Goal: Transaction & Acquisition: Book appointment/travel/reservation

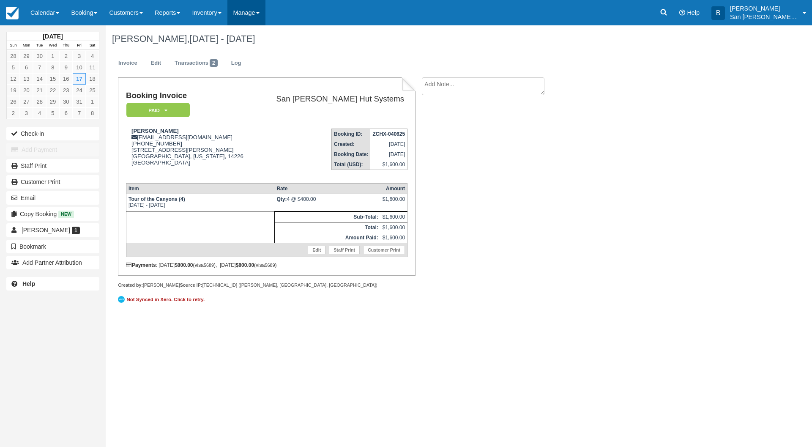
click at [253, 14] on link "Manage" at bounding box center [246, 12] width 38 height 25
click at [259, 33] on link "Notifications" at bounding box center [261, 36] width 67 height 18
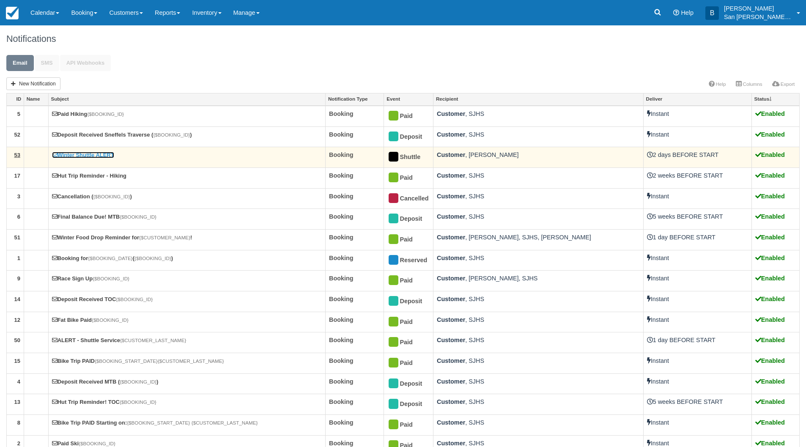
click at [91, 156] on link "Winter Shuttle ALERT" at bounding box center [83, 155] width 62 height 6
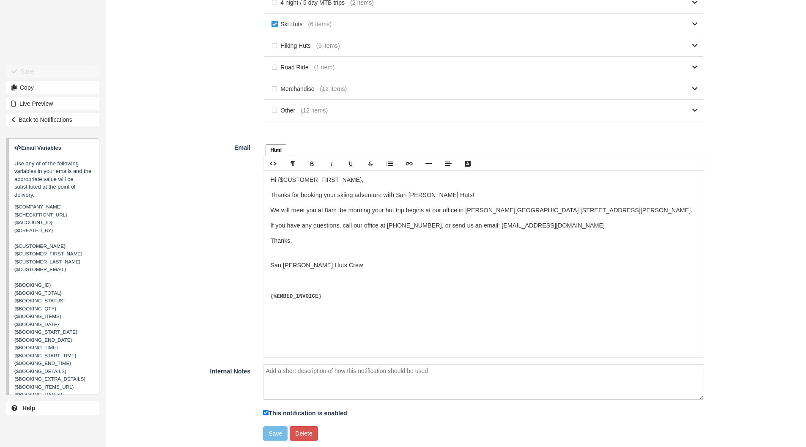
scroll to position [479, 0]
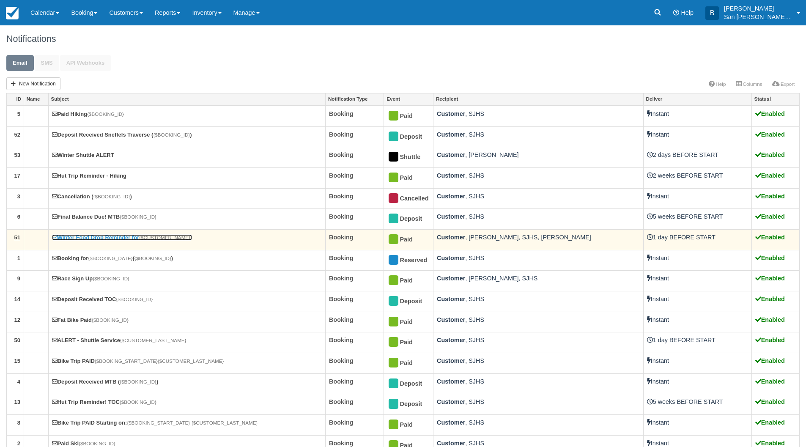
click at [107, 240] on link "Winter Food Drop Reminder for {$CUSTOMER_NAME} !" at bounding box center [122, 237] width 140 height 6
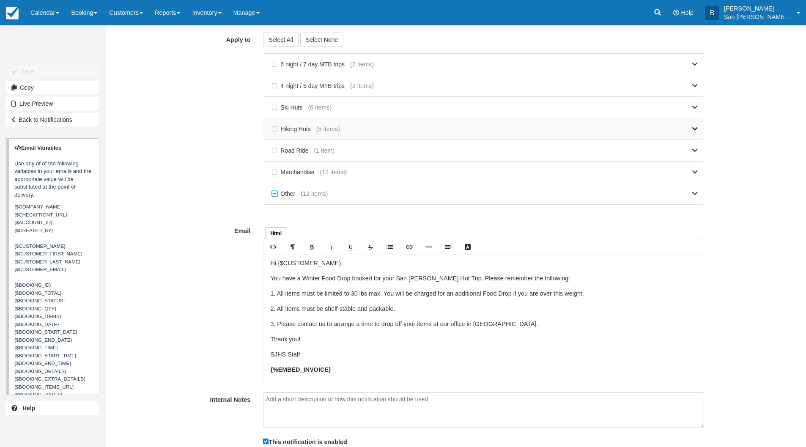
scroll to position [424, 0]
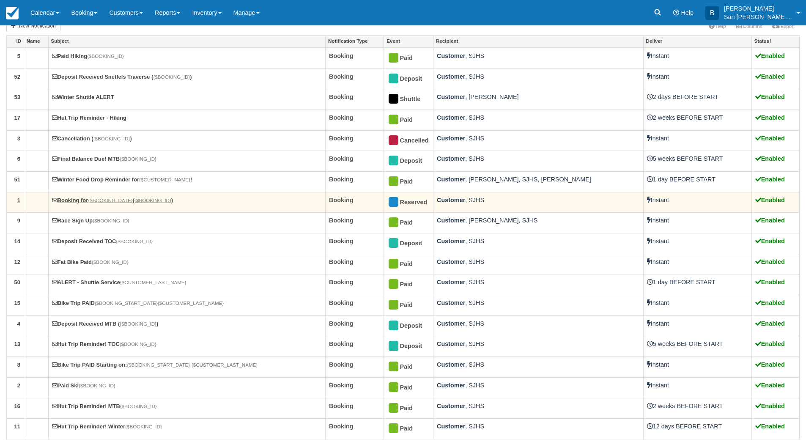
scroll to position [59, 0]
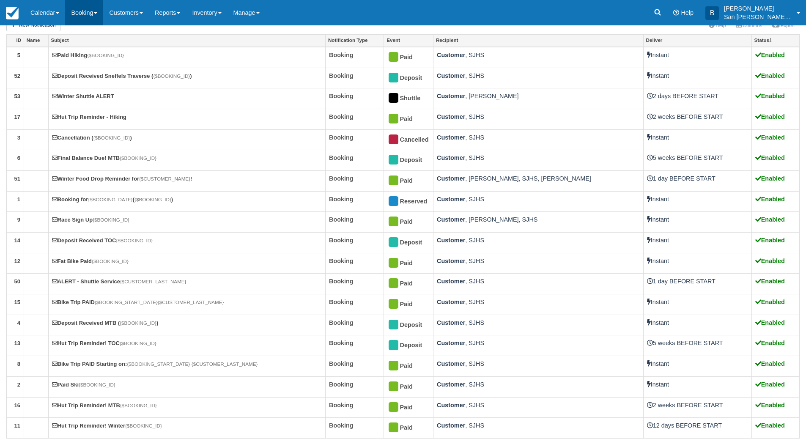
click at [83, 9] on link "Booking" at bounding box center [84, 12] width 38 height 25
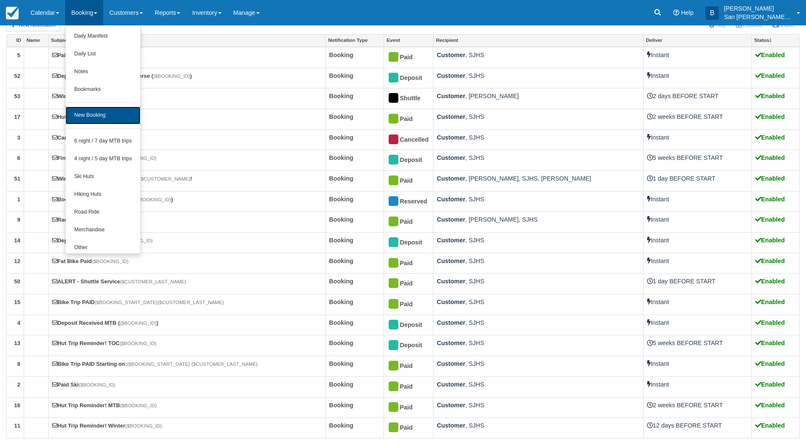
click at [104, 117] on link "New Booking" at bounding box center [103, 116] width 75 height 18
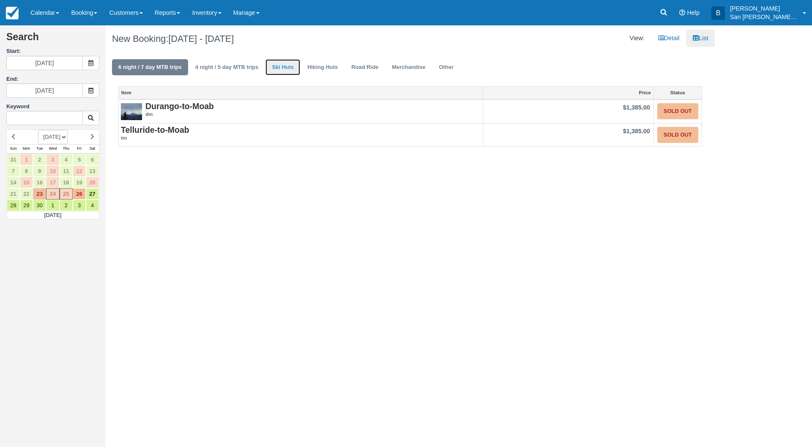
click at [286, 68] on link "Ski Huts" at bounding box center [282, 67] width 35 height 16
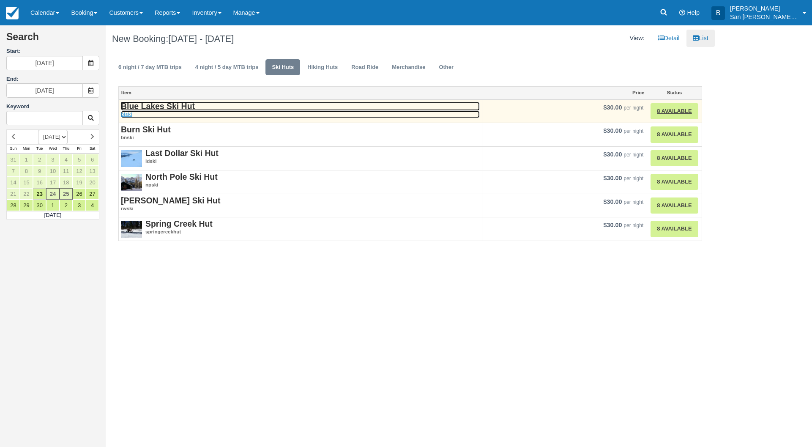
click at [150, 111] on em "blski" at bounding box center [300, 114] width 359 height 7
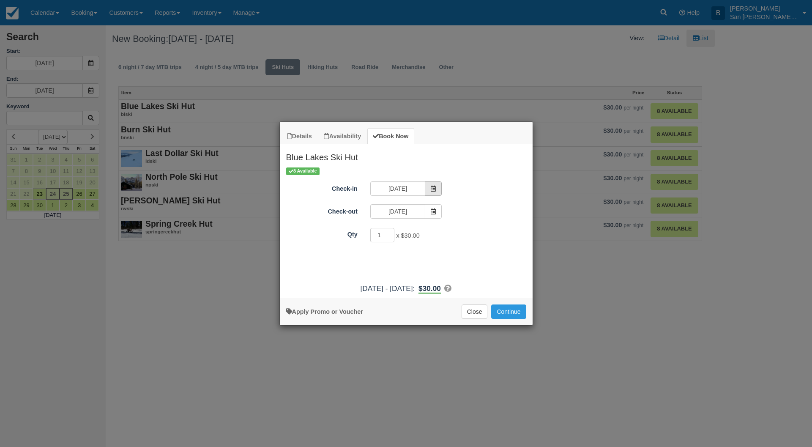
click at [439, 187] on span "Item Modal" at bounding box center [433, 188] width 17 height 14
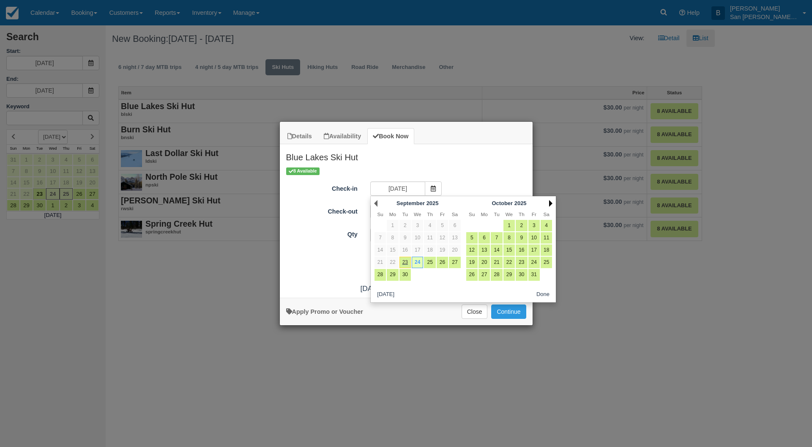
click at [550, 203] on link "Next" at bounding box center [550, 203] width 3 height 7
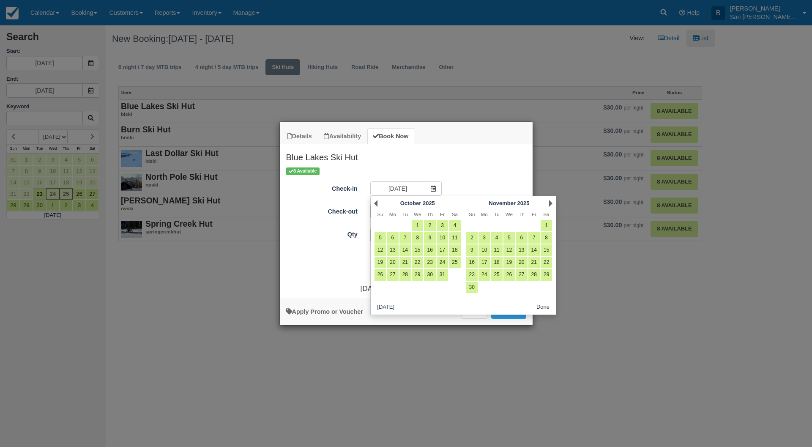
click at [550, 203] on link "Next" at bounding box center [550, 203] width 3 height 7
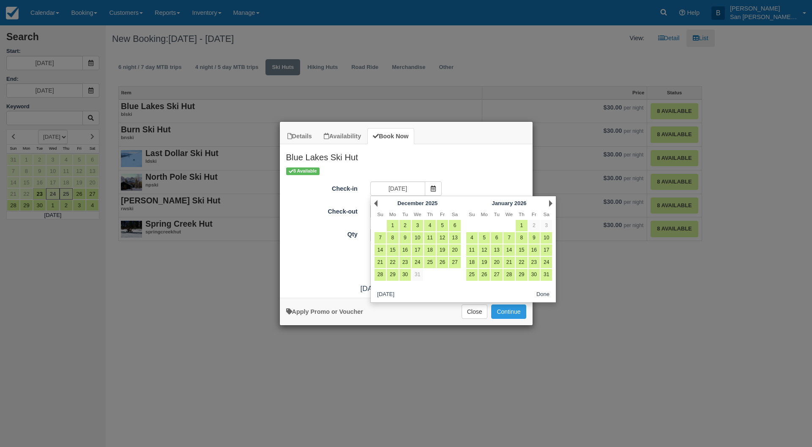
click at [550, 203] on link "Next" at bounding box center [550, 203] width 3 height 7
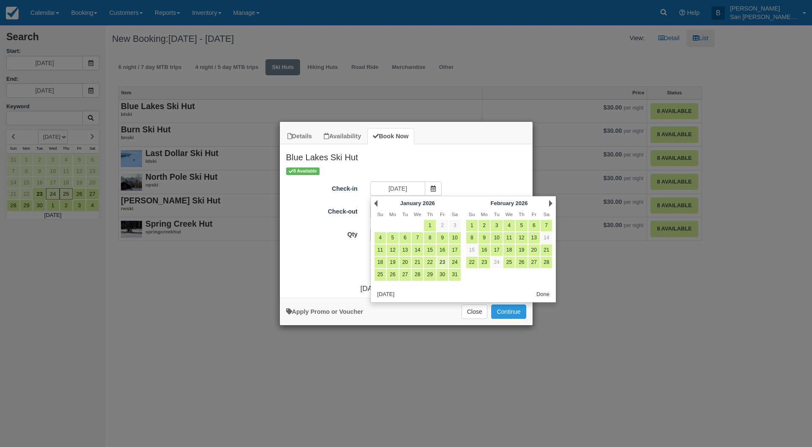
click at [443, 262] on link "23" at bounding box center [442, 262] width 11 height 11
type input "01/23/26"
type input "01/24/26"
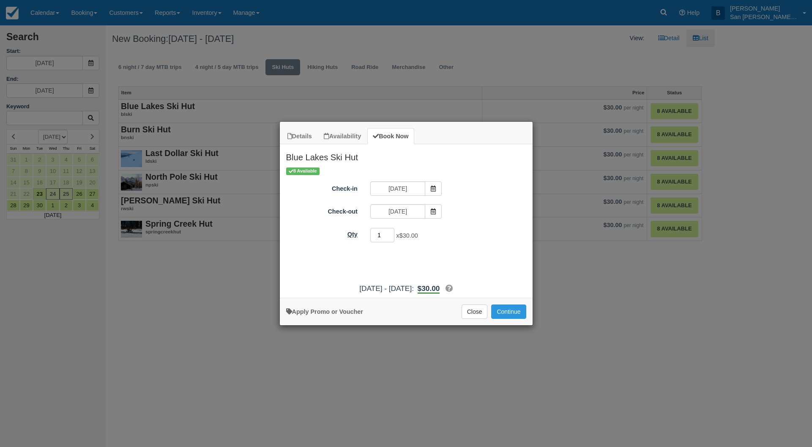
drag, startPoint x: 382, startPoint y: 232, endPoint x: 347, endPoint y: 232, distance: 35.1
click at [347, 232] on div "Qty 1 x $30.00 Required." at bounding box center [406, 235] width 253 height 16
type input "8"
click at [514, 315] on button "Continue" at bounding box center [508, 311] width 35 height 14
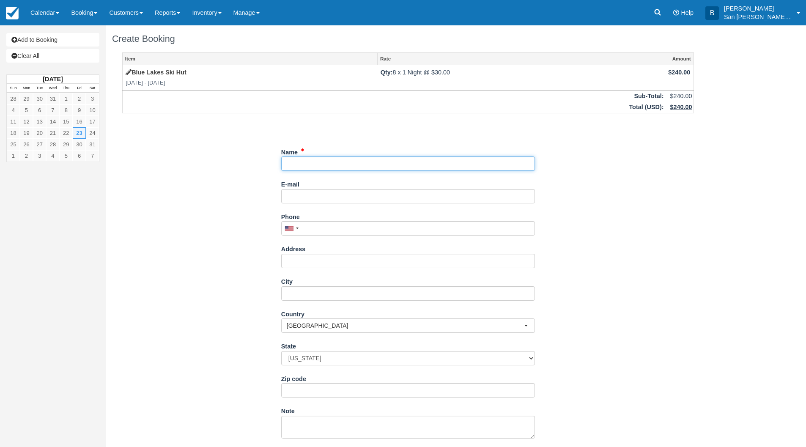
click at [290, 163] on input "Name" at bounding box center [408, 163] width 254 height 14
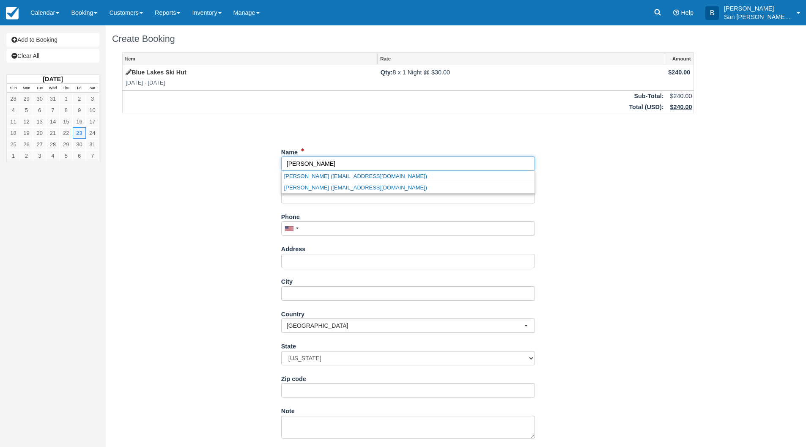
click at [353, 175] on link "[PERSON_NAME] ([EMAIL_ADDRESS][DOMAIN_NAME])" at bounding box center [408, 176] width 253 height 11
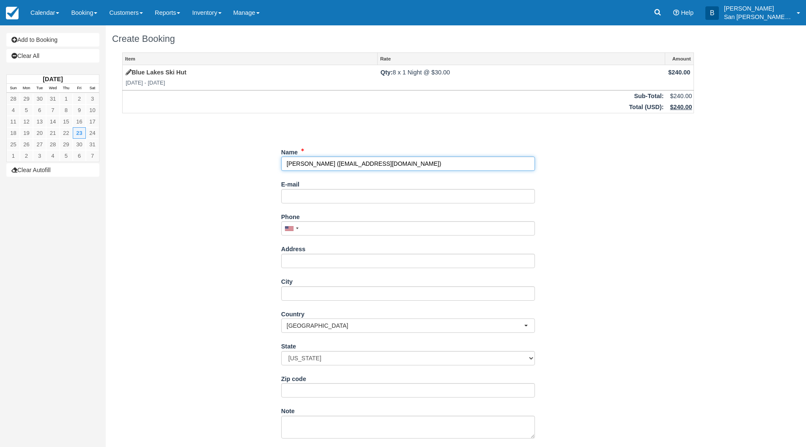
type input "[PERSON_NAME]"
type input "[EMAIL_ADDRESS][DOMAIN_NAME]"
type input "[PHONE_NUMBER]"
type input "[STREET_ADDRESS]"
type input "Fruita"
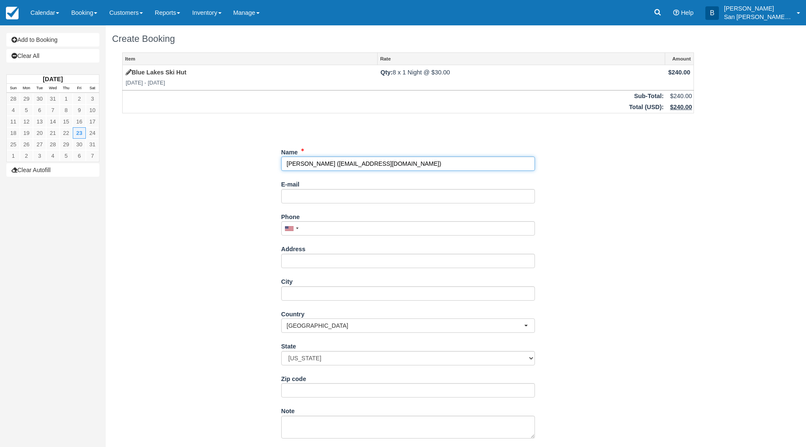
type input "81521"
select select "CO"
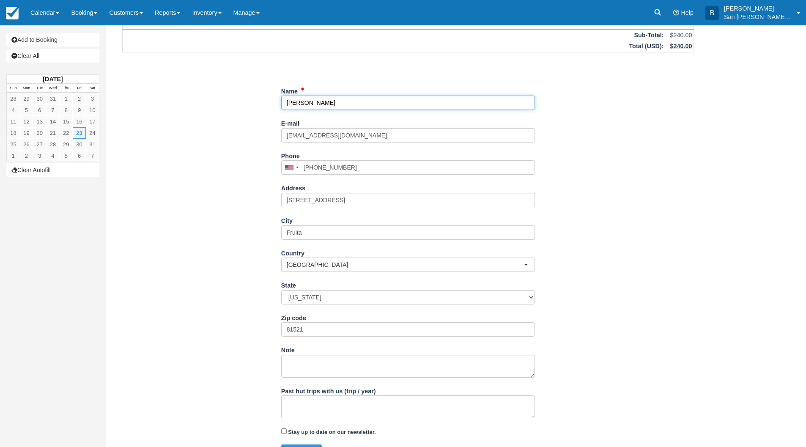
scroll to position [79, 0]
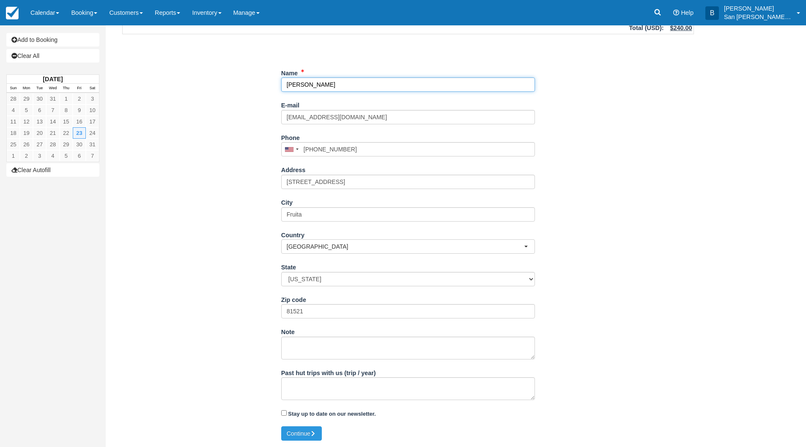
type input "[PERSON_NAME]"
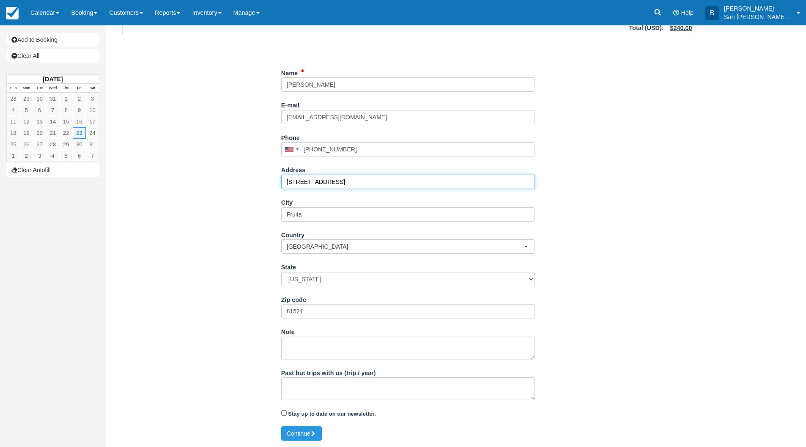
drag, startPoint x: 348, startPoint y: 178, endPoint x: 234, endPoint y: 172, distance: 114.3
click at [234, 172] on div "Item Rate Amount Blue Lakes Ski Hut Fri Jan 23 2026 - Sat Jan 24 2026 Qty: 8 x …" at bounding box center [408, 199] width 592 height 453
type input "442 W. Scenic Dr"
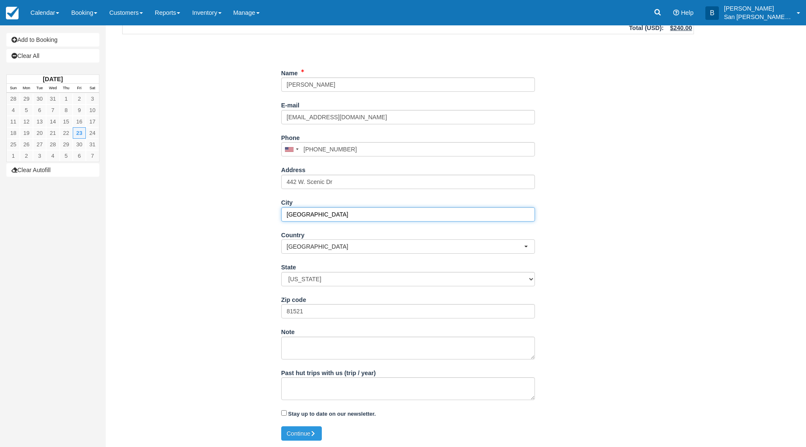
type input "Grand Junction"
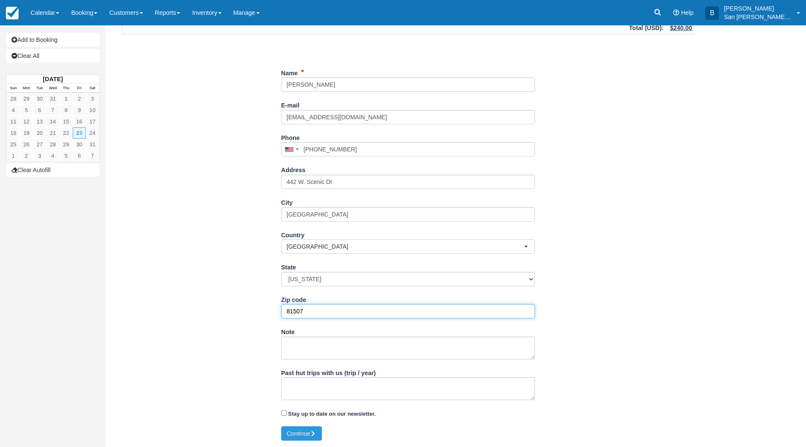
type input "81507"
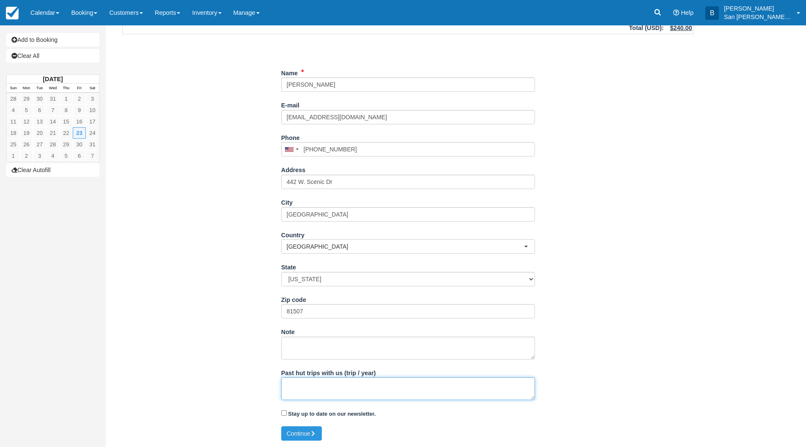
click at [323, 382] on textarea "Past hut trips with us (trip / year)" at bounding box center [408, 388] width 254 height 23
type textarea "y"
type textarea "Yes, multiple ski huts every season"
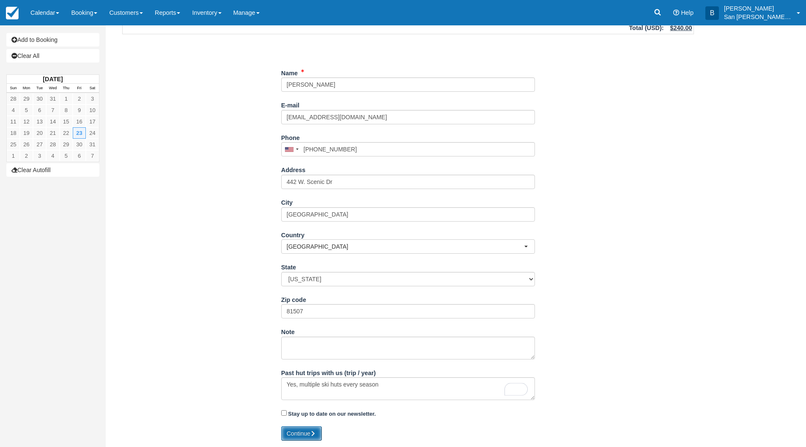
click at [305, 431] on button "Continue" at bounding box center [301, 433] width 41 height 14
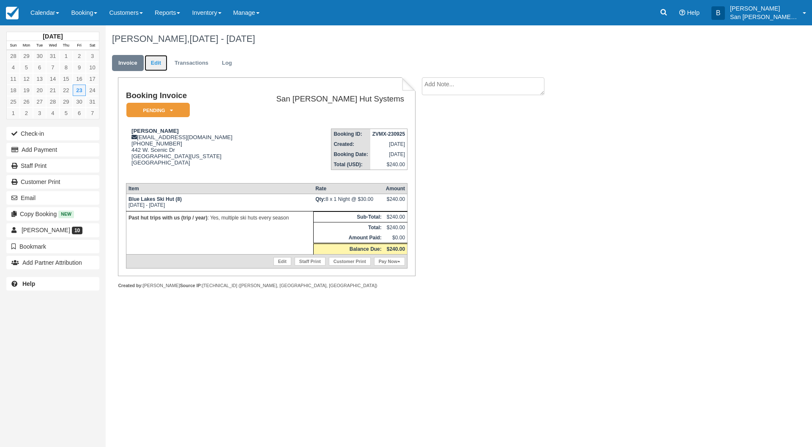
click at [157, 58] on link "Edit" at bounding box center [156, 63] width 23 height 16
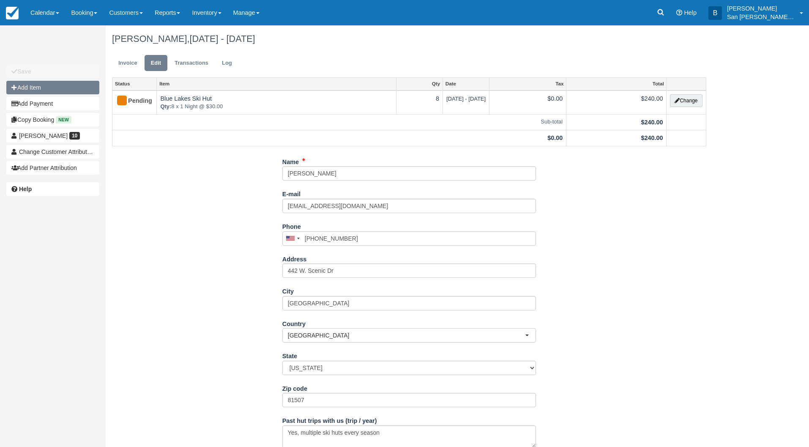
click at [31, 85] on button "Add Item" at bounding box center [52, 88] width 93 height 14
type input "0.00"
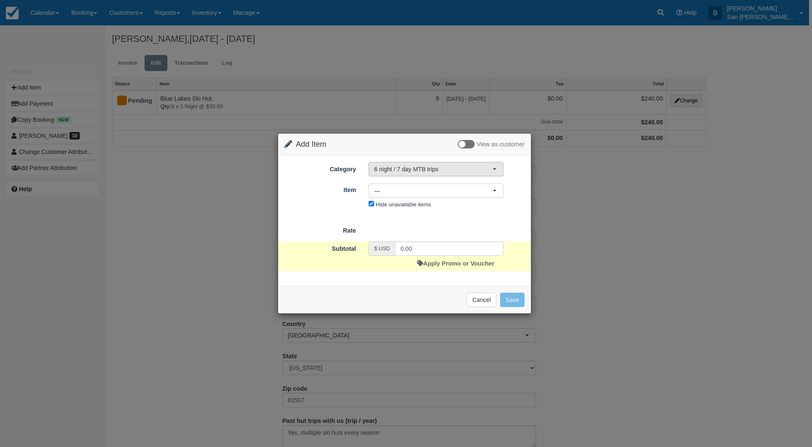
click at [416, 172] on span "6 night / 7 day MTB trips" at bounding box center [433, 169] width 118 height 8
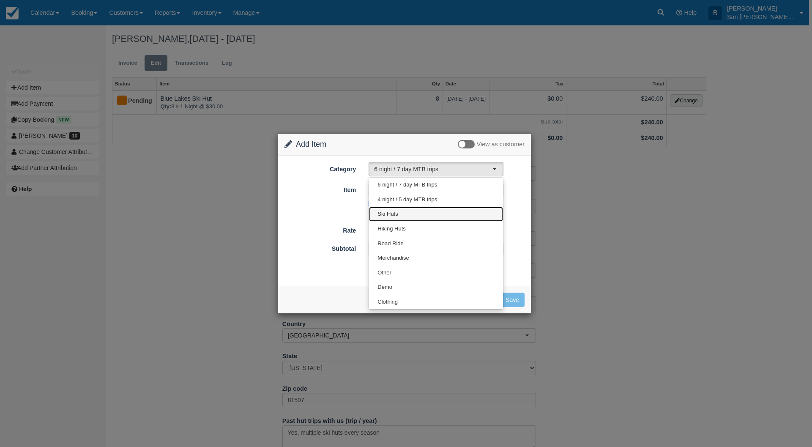
click at [388, 214] on span "Ski Huts" at bounding box center [387, 214] width 20 height 8
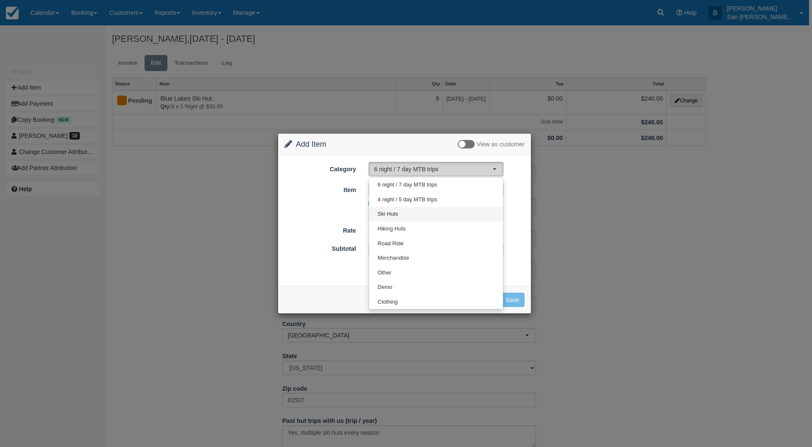
select select "2"
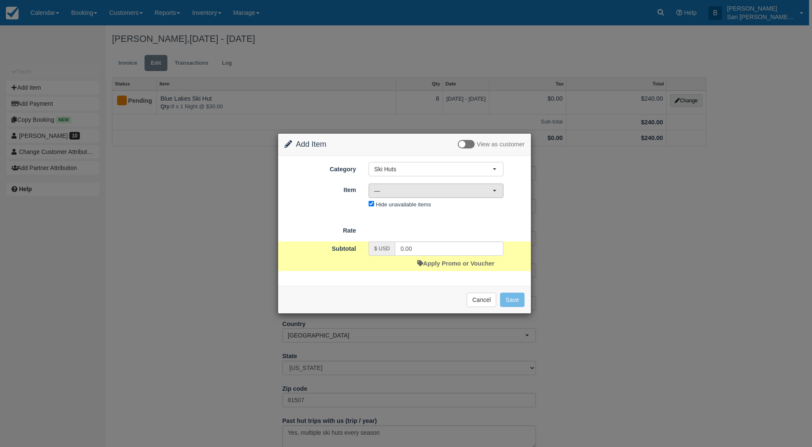
click at [390, 188] on span "—" at bounding box center [433, 190] width 118 height 8
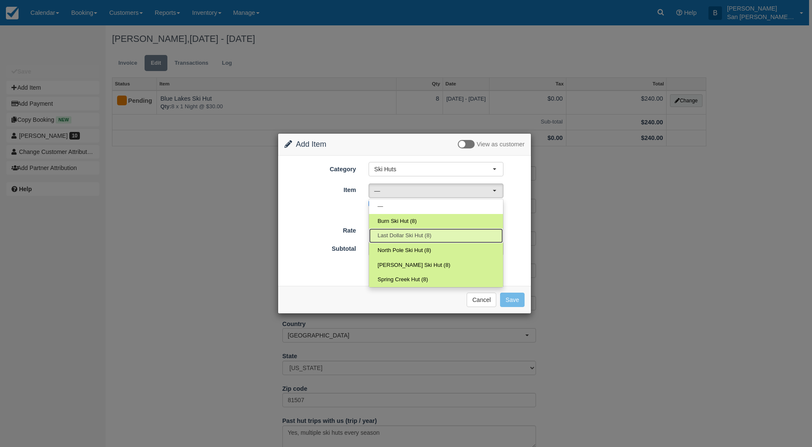
click at [418, 235] on span "Last Dollar Ski Hut (8)" at bounding box center [404, 236] width 54 height 8
select select "3"
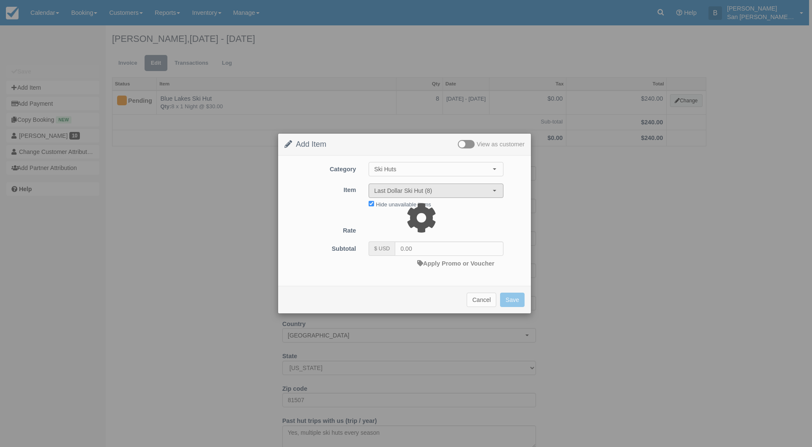
type input "30.00"
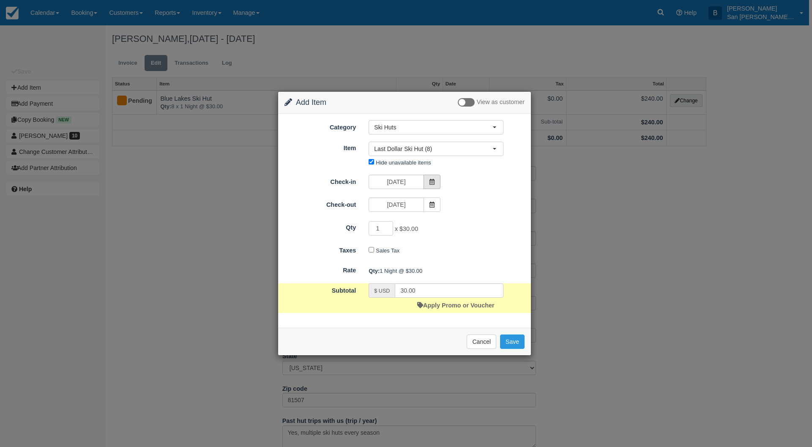
click at [429, 183] on icon at bounding box center [432, 182] width 6 height 6
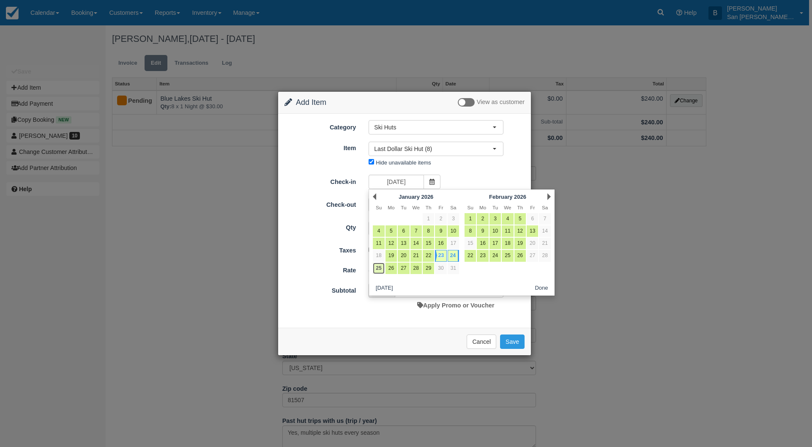
click at [381, 270] on link "25" at bounding box center [378, 268] width 11 height 11
type input "01/25/26"
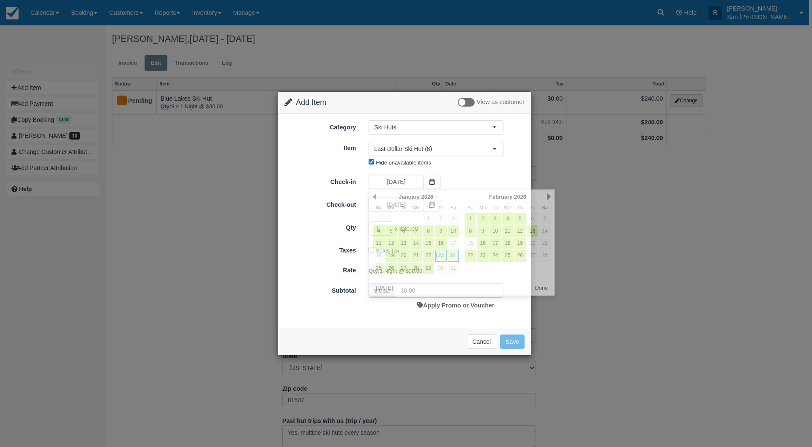
type input "0.00"
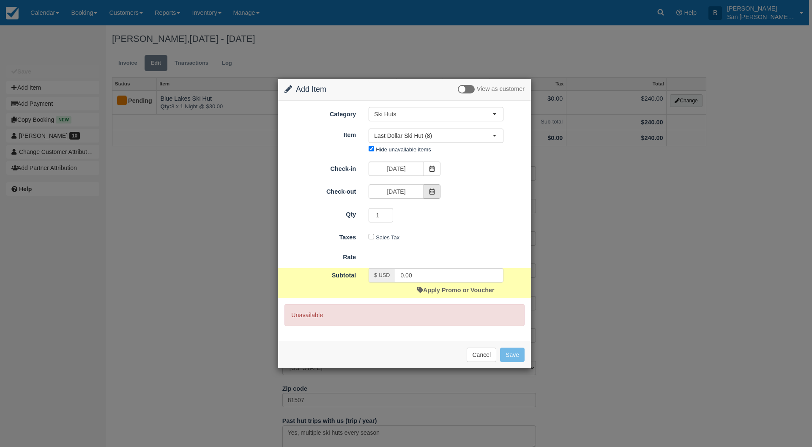
click at [436, 192] on span at bounding box center [432, 191] width 17 height 14
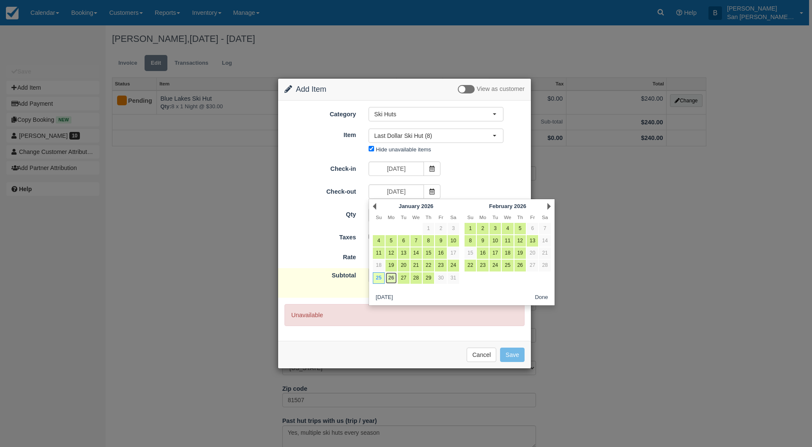
click at [390, 281] on link "26" at bounding box center [391, 277] width 11 height 11
type input "01/26/26"
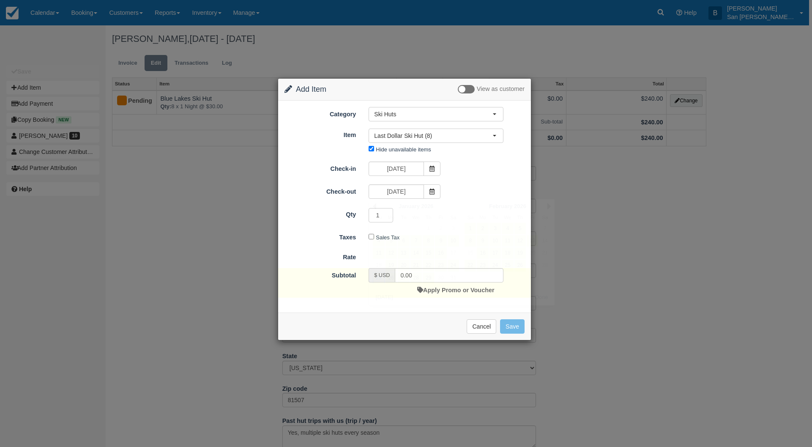
type input "30.00"
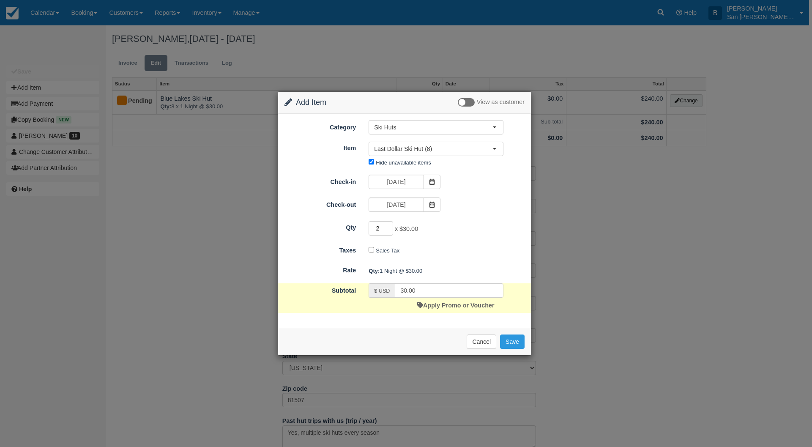
drag, startPoint x: 388, startPoint y: 227, endPoint x: 361, endPoint y: 227, distance: 26.6
type input "2"
click at [369, 227] on input "2" at bounding box center [381, 228] width 25 height 14
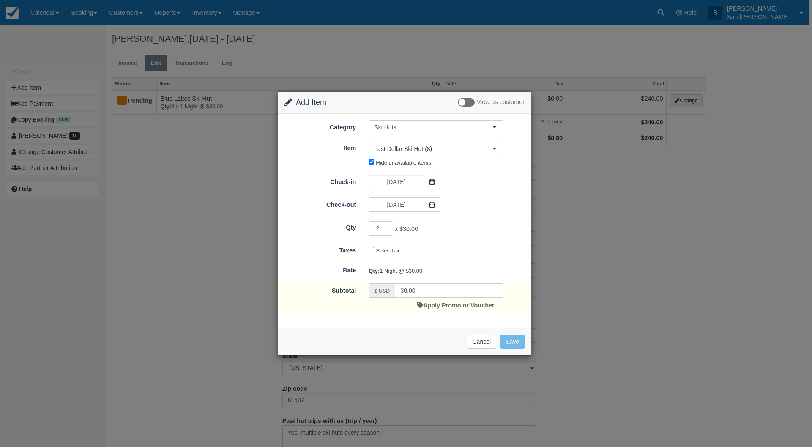
type input "60.00"
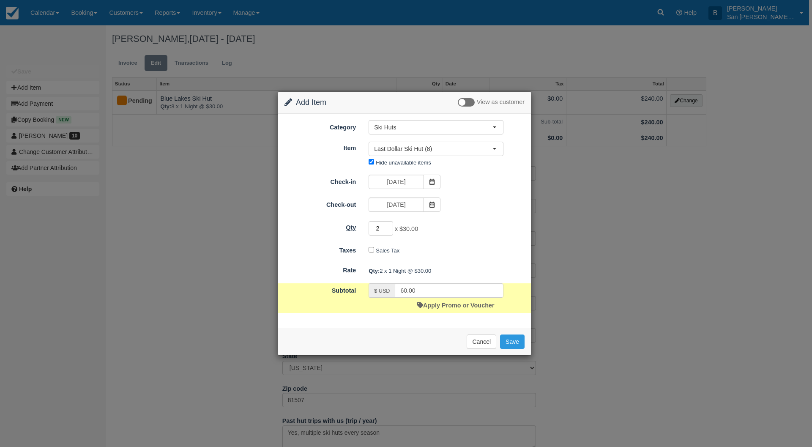
drag, startPoint x: 382, startPoint y: 230, endPoint x: 353, endPoint y: 224, distance: 29.3
click at [353, 224] on div "Qty 2 x $30.00 Required." at bounding box center [404, 228] width 253 height 16
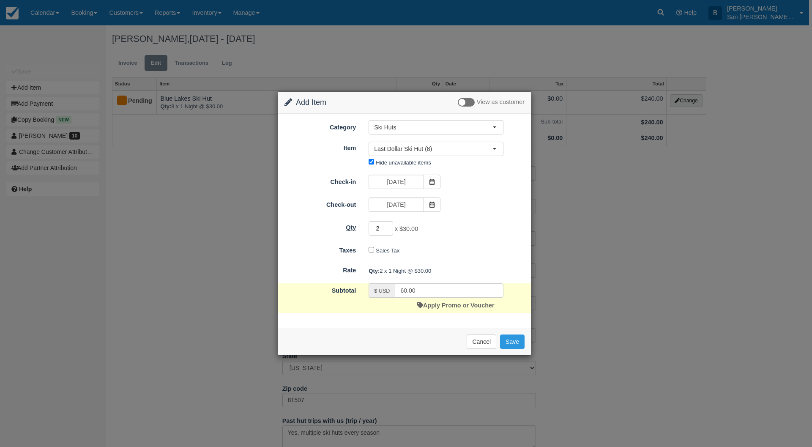
type input "8"
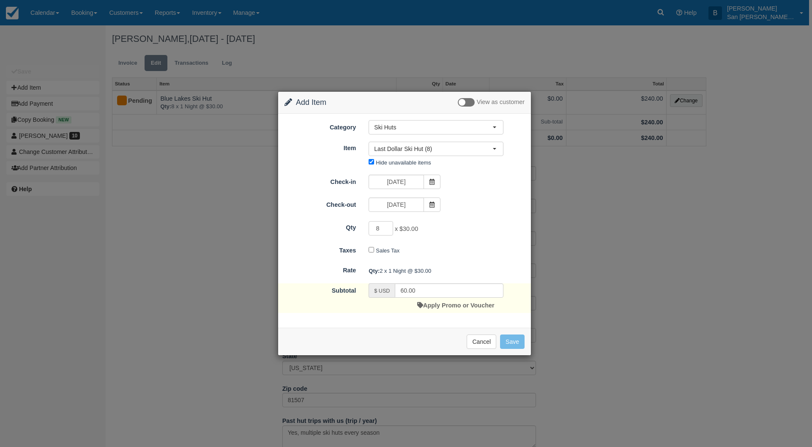
type input "240.00"
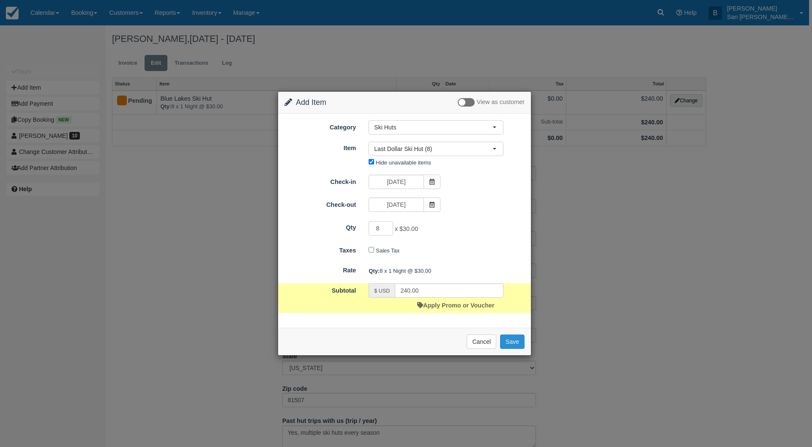
click at [513, 340] on button "Save" at bounding box center [512, 341] width 25 height 14
checkbox input "false"
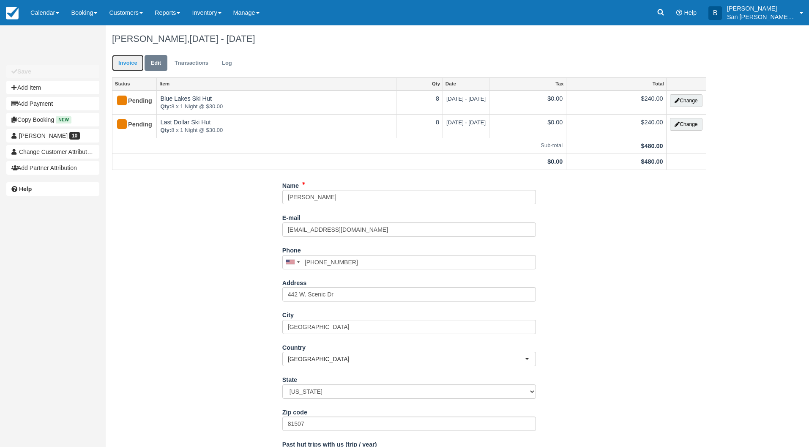
click at [131, 64] on link "Invoice" at bounding box center [128, 63] width 32 height 16
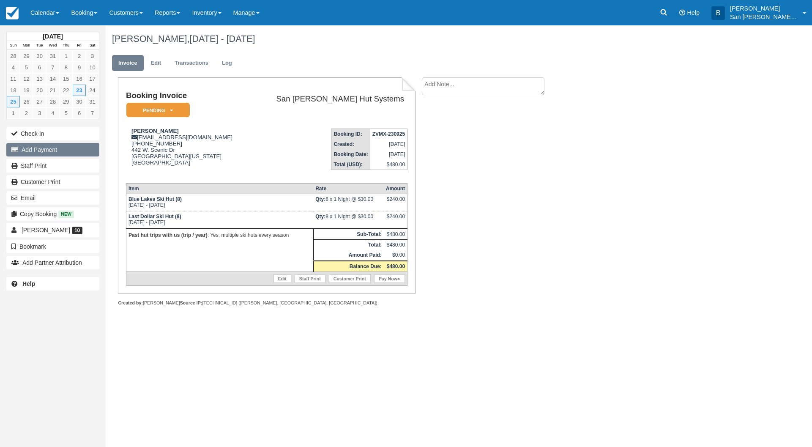
click at [56, 149] on button "Add Payment" at bounding box center [52, 150] width 93 height 14
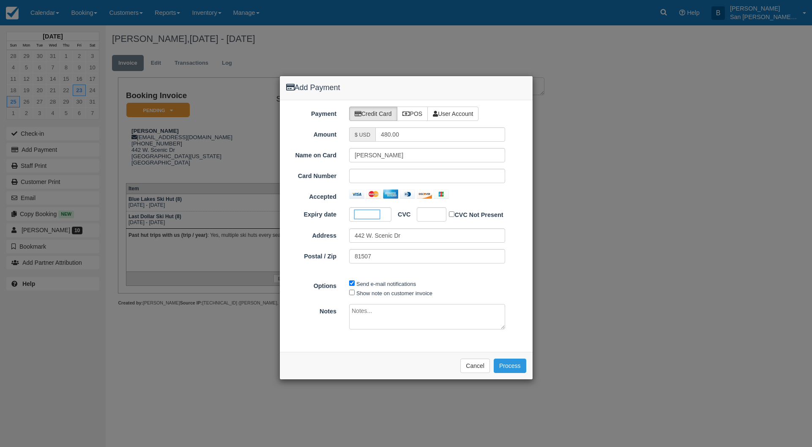
click at [436, 215] on div at bounding box center [432, 214] width 30 height 14
click at [512, 363] on button "Process" at bounding box center [510, 365] width 33 height 14
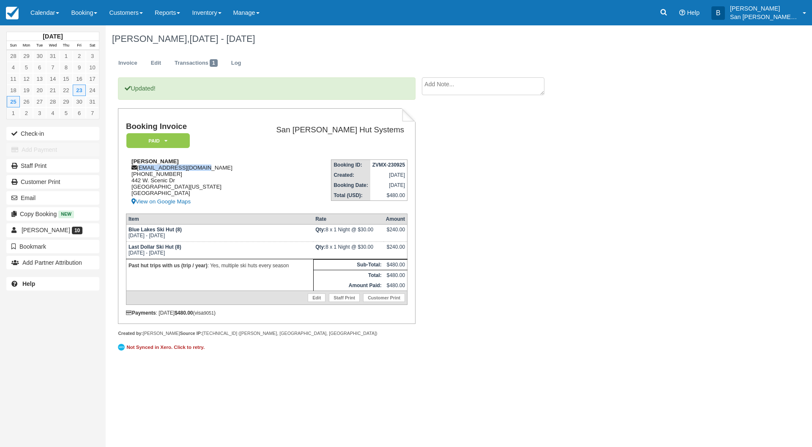
drag, startPoint x: 140, startPoint y: 168, endPoint x: 209, endPoint y: 169, distance: 69.3
click at [209, 168] on div "[PERSON_NAME] [EMAIL_ADDRESS][DOMAIN_NAME] [PHONE_NUMBER] [STREET_ADDRESS][US_S…" at bounding box center [188, 182] width 124 height 49
copy div "[EMAIL_ADDRESS][DOMAIN_NAME]"
click at [31, 171] on link "Staff Print" at bounding box center [52, 166] width 93 height 14
click at [79, 12] on link "Booking" at bounding box center [84, 12] width 38 height 25
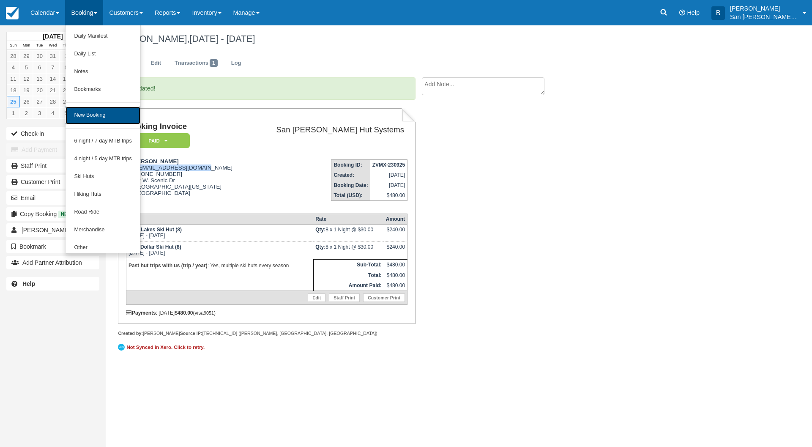
click at [97, 115] on link "New Booking" at bounding box center [103, 116] width 75 height 18
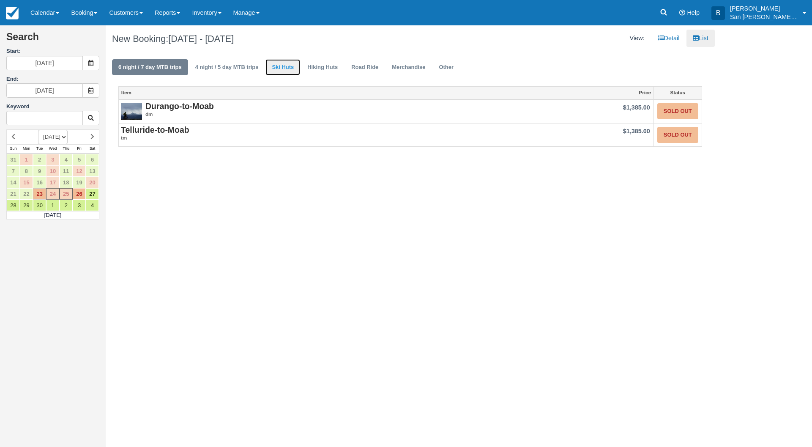
click at [281, 69] on link "Ski Huts" at bounding box center [282, 67] width 35 height 16
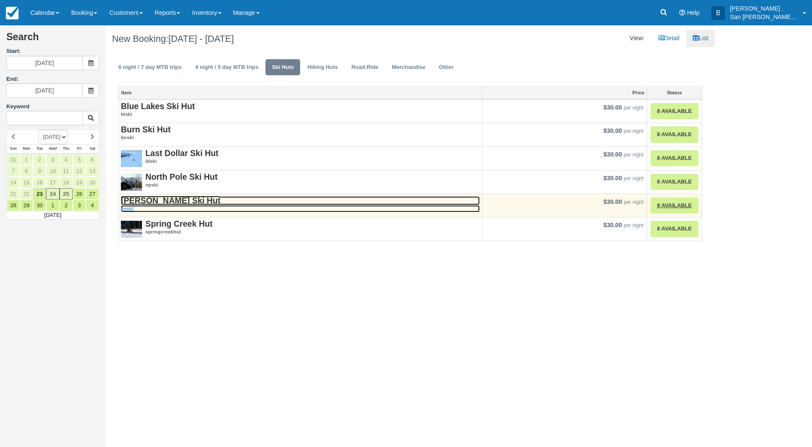
click at [173, 201] on strong "[PERSON_NAME] Ski Hut" at bounding box center [170, 200] width 99 height 9
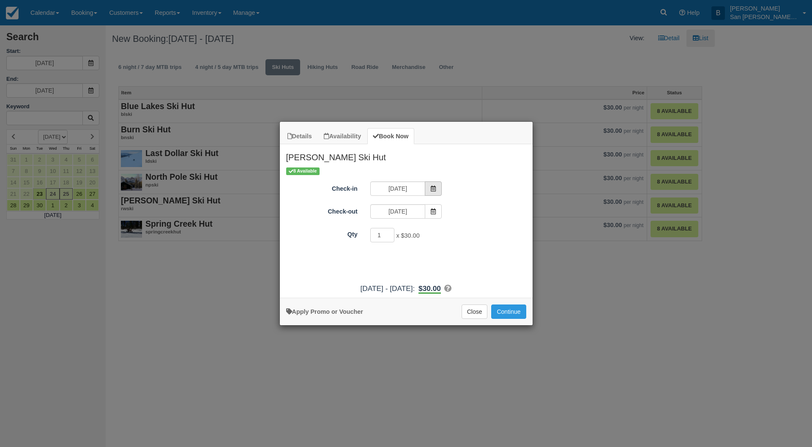
click at [433, 189] on icon "Item Modal" at bounding box center [433, 189] width 6 height 6
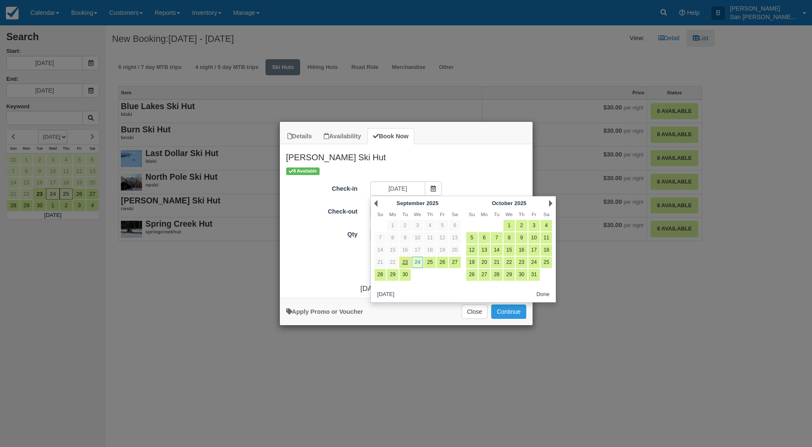
click at [547, 200] on div "Next October 2025" at bounding box center [509, 203] width 92 height 12
click at [550, 201] on link "Next" at bounding box center [550, 203] width 3 height 7
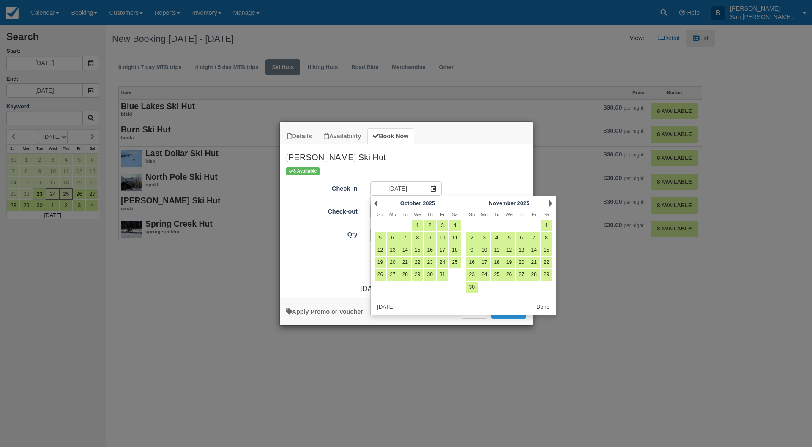
click at [550, 201] on link "Next" at bounding box center [550, 203] width 3 height 7
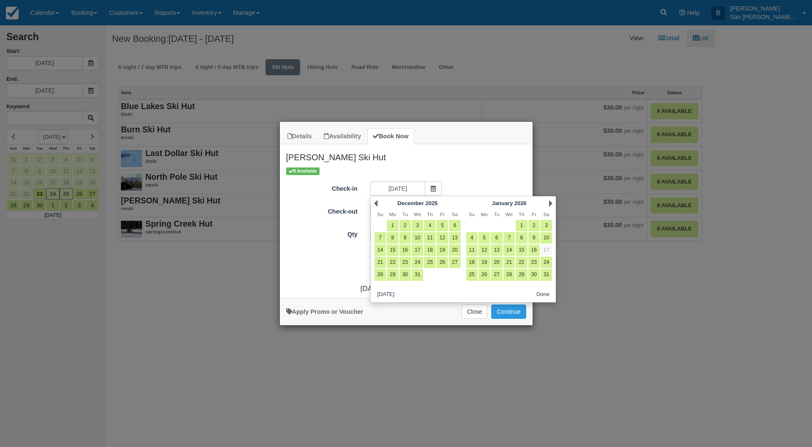
click at [550, 201] on link "Next" at bounding box center [550, 203] width 3 height 7
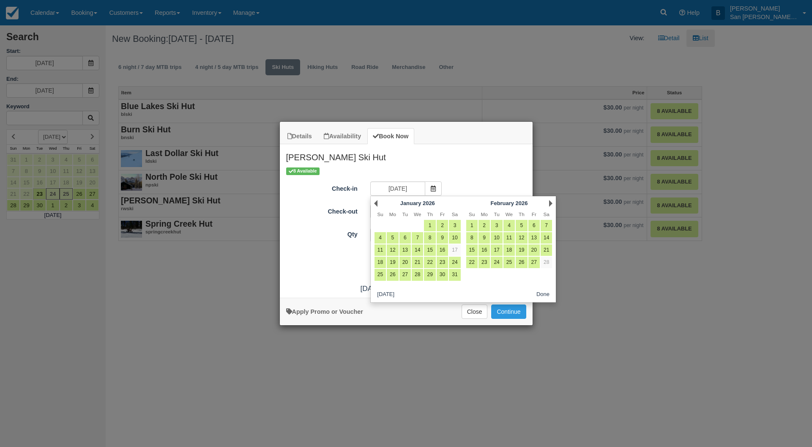
click at [550, 201] on link "Next" at bounding box center [550, 203] width 3 height 7
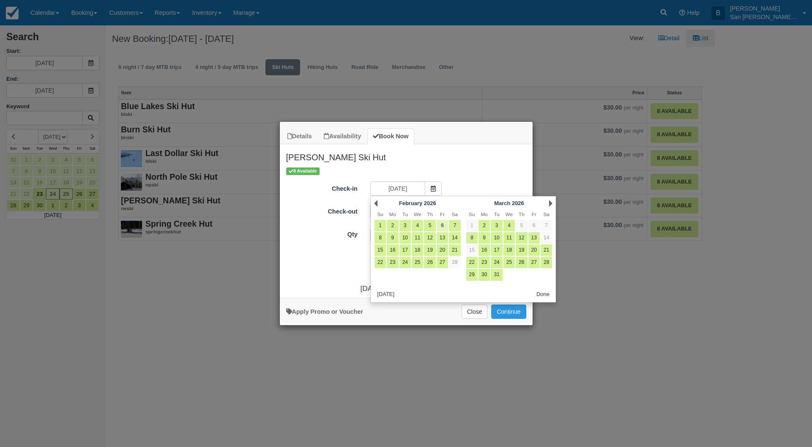
click at [443, 221] on link "6" at bounding box center [442, 225] width 11 height 11
type input "02/06/26"
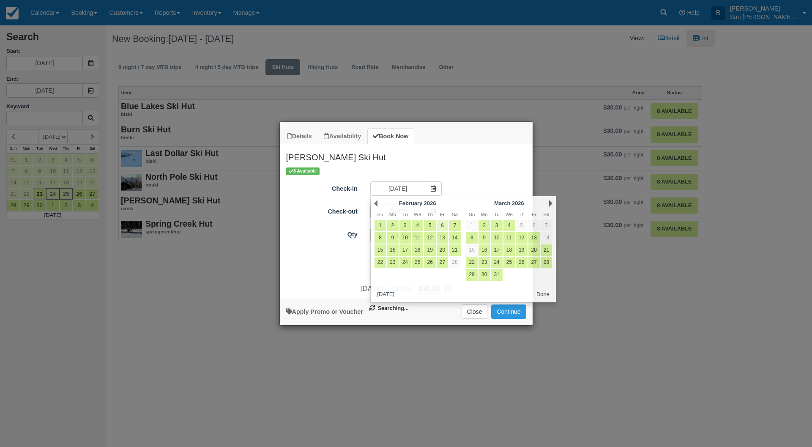
type input "02/07/26"
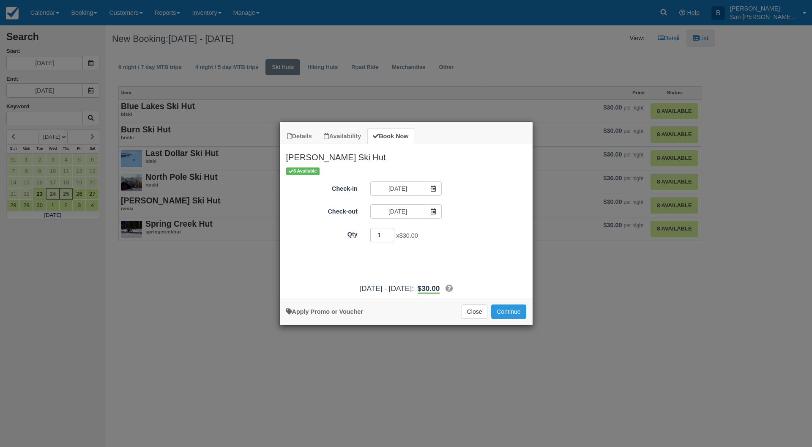
drag, startPoint x: 384, startPoint y: 238, endPoint x: 356, endPoint y: 235, distance: 28.4
click at [356, 235] on div "Qty 1 x $30.00 Required." at bounding box center [406, 235] width 253 height 16
type input "8"
click at [520, 312] on button "Continue" at bounding box center [508, 311] width 35 height 14
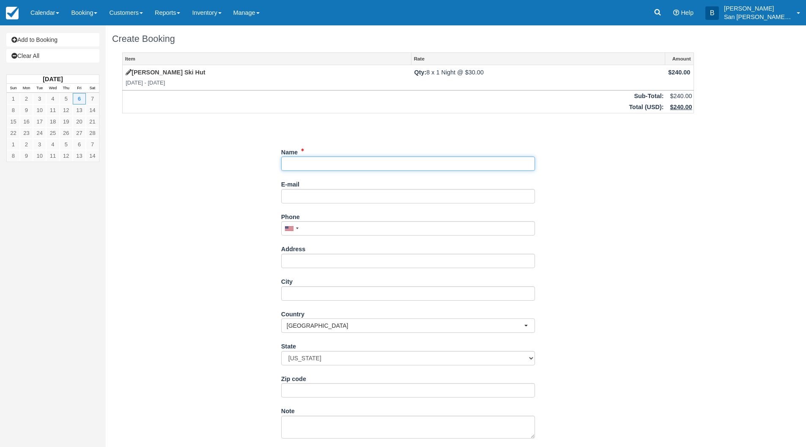
click at [342, 167] on input "Name" at bounding box center [408, 163] width 254 height 14
type input "m"
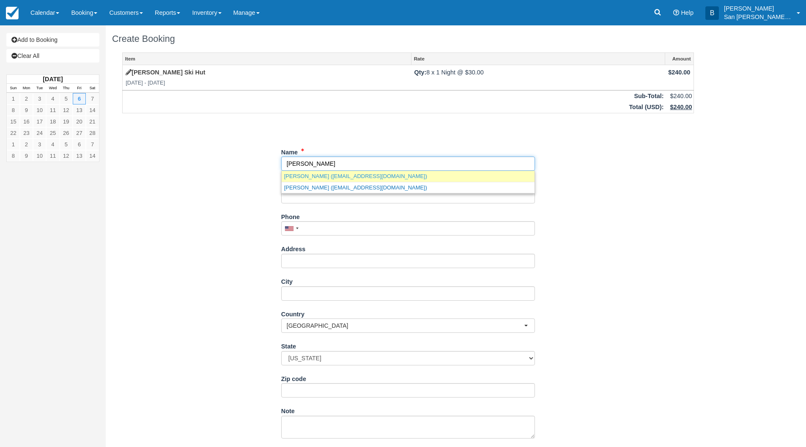
click at [350, 178] on link "[PERSON_NAME] ([EMAIL_ADDRESS][DOMAIN_NAME])" at bounding box center [408, 176] width 253 height 11
type input "[PERSON_NAME]"
type input "[EMAIL_ADDRESS][DOMAIN_NAME]"
type input "[PHONE_NUMBER]"
type input "[STREET_ADDRESS]"
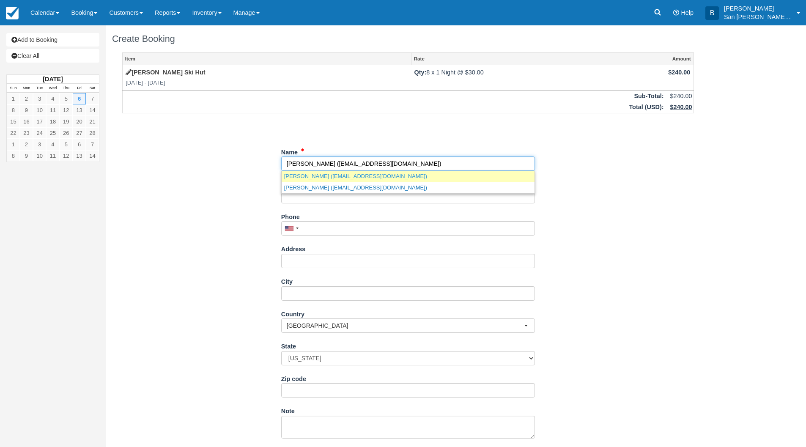
type input "Fruita"
type input "81521"
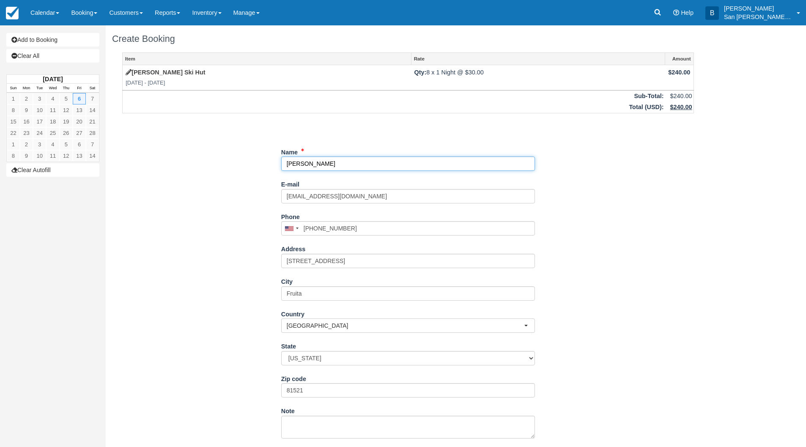
select select "CO"
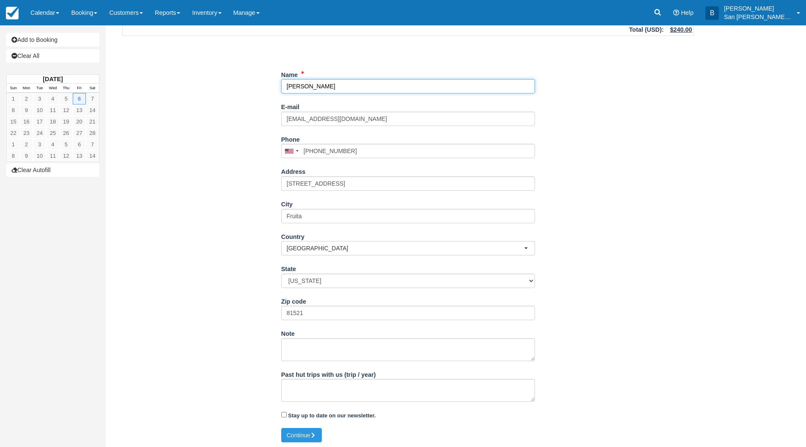
scroll to position [79, 0]
type input "[PERSON_NAME]"
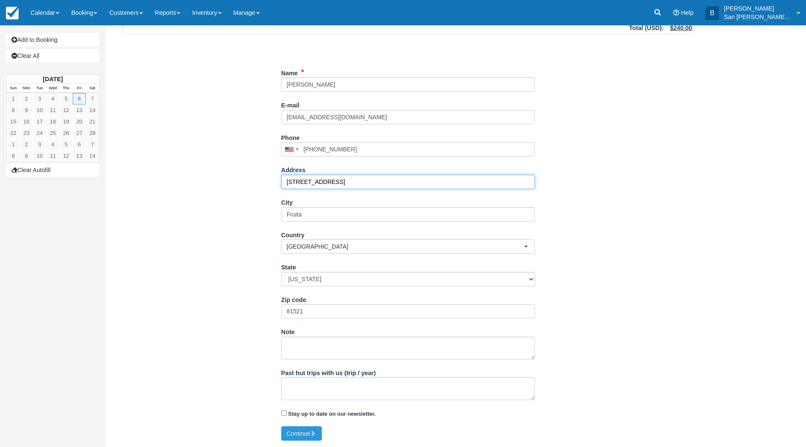
drag, startPoint x: 372, startPoint y: 180, endPoint x: 228, endPoint y: 177, distance: 144.2
click at [228, 177] on div "Item Rate Amount [PERSON_NAME] Ski Hut [DATE] - [DATE] Qty: 8 x 1 Night @ $30.0…" at bounding box center [408, 199] width 592 height 453
drag, startPoint x: 325, startPoint y: 185, endPoint x: 405, endPoint y: 183, distance: 79.9
click at [406, 182] on input "[STREET_ADDRESS]" at bounding box center [408, 182] width 254 height 14
type input "442 W Scenic Dr"
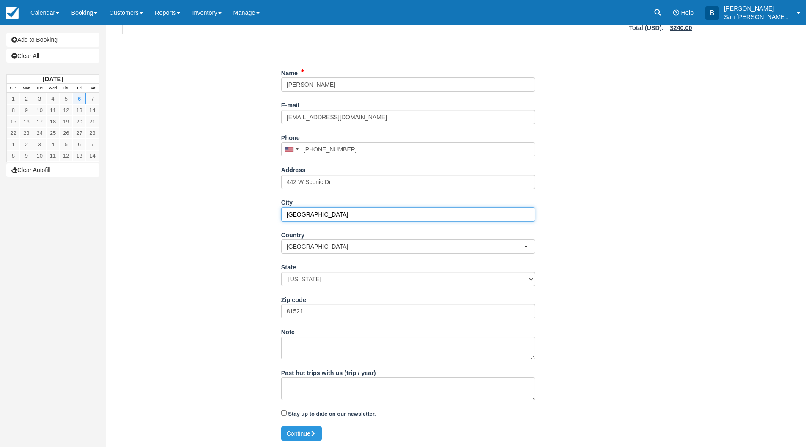
type input "[GEOGRAPHIC_DATA]"
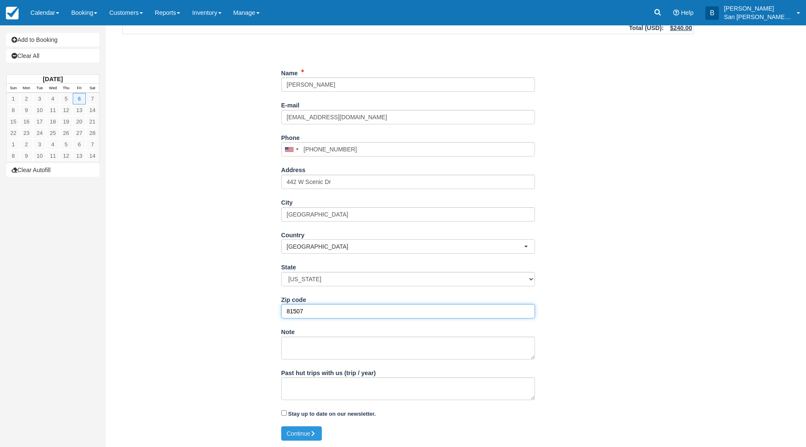
type input "81507"
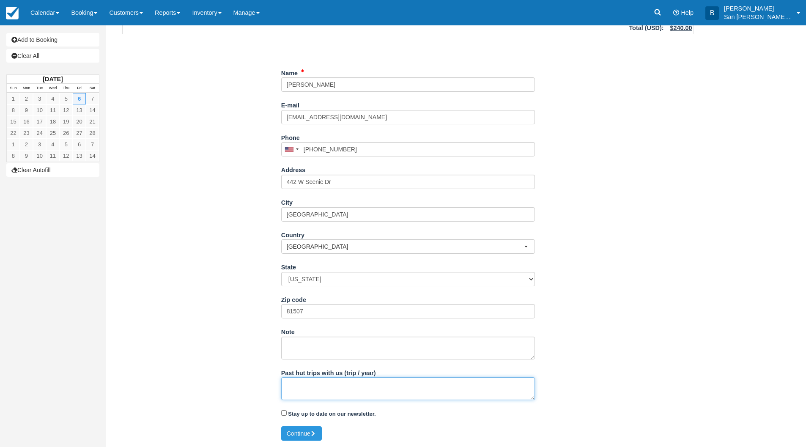
click at [320, 391] on textarea "Past hut trips with us (trip / year)" at bounding box center [408, 388] width 254 height 23
type textarea "Yes, a few each winter"
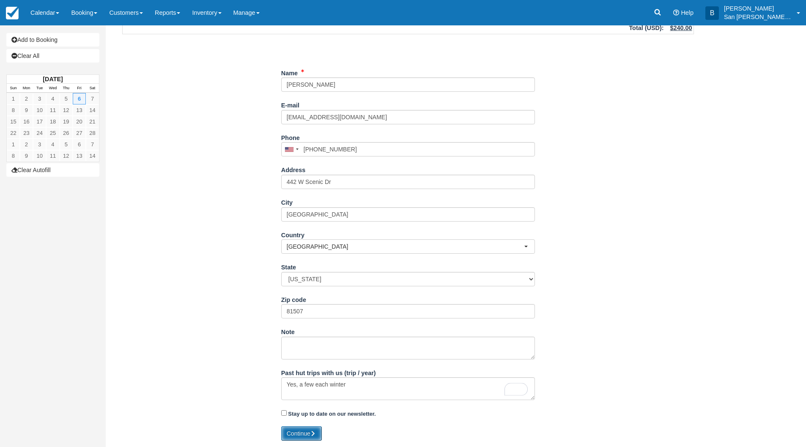
click at [312, 434] on icon "submit" at bounding box center [313, 433] width 6 height 6
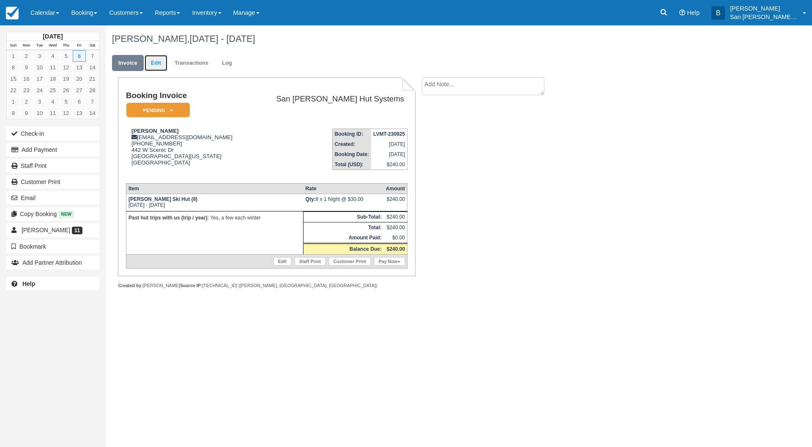
click at [153, 60] on link "Edit" at bounding box center [156, 63] width 23 height 16
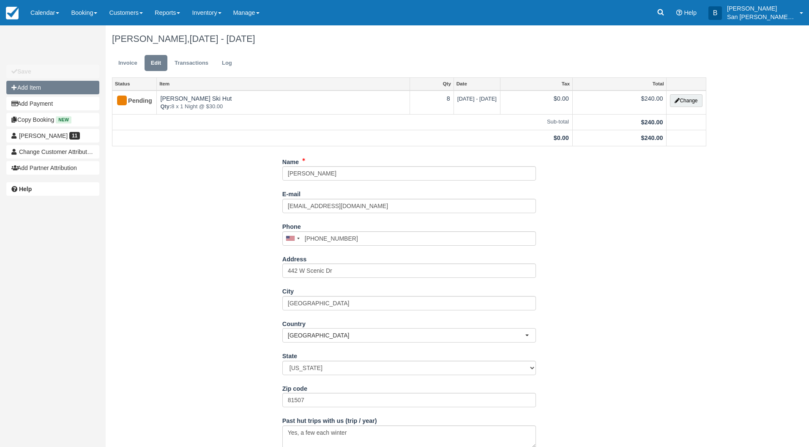
click at [39, 85] on button "Add Item" at bounding box center [52, 88] width 93 height 14
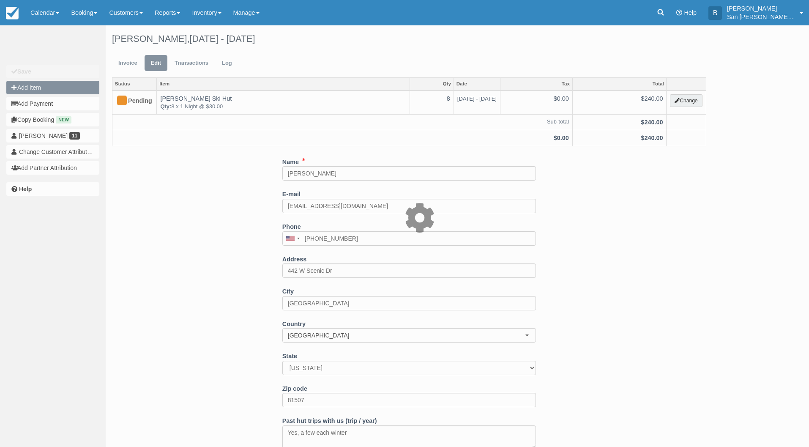
type input "0.00"
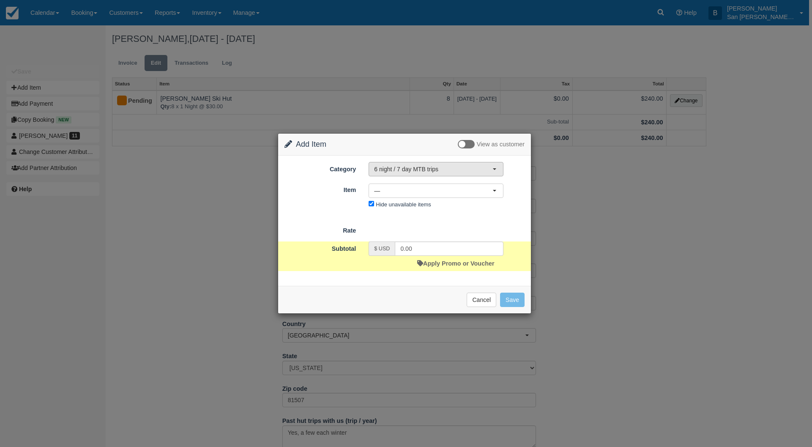
click at [399, 165] on span "6 night / 7 day MTB trips" at bounding box center [433, 169] width 118 height 8
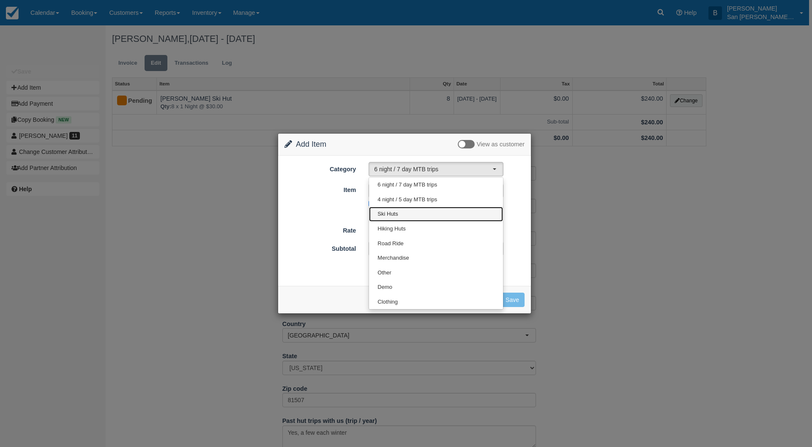
click at [391, 217] on span "Ski Huts" at bounding box center [387, 214] width 20 height 8
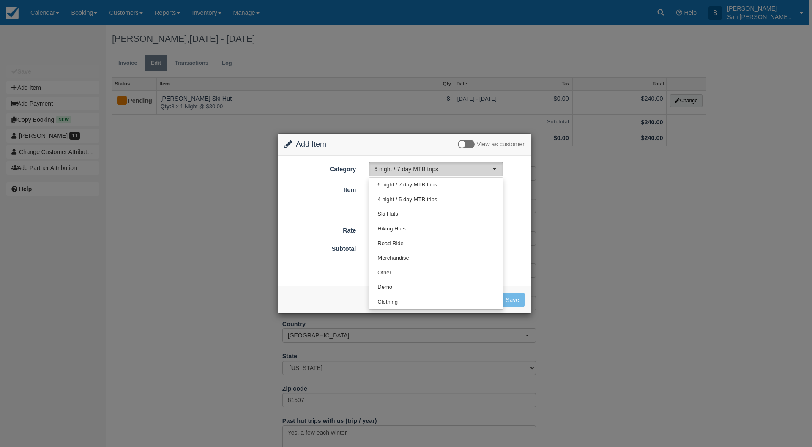
select select "2"
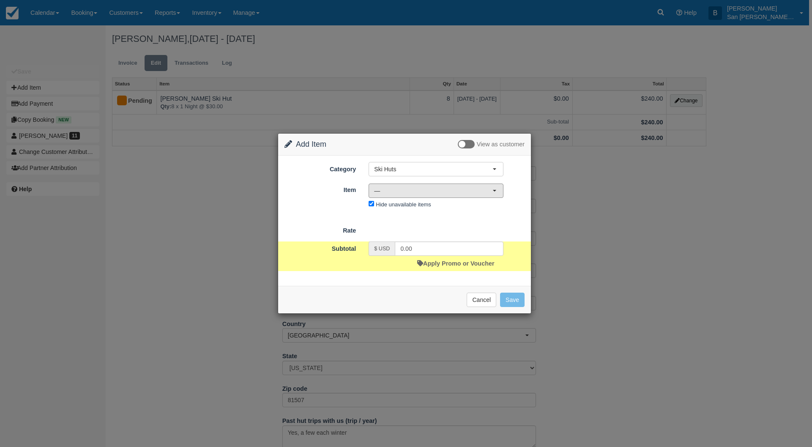
click at [383, 191] on span "—" at bounding box center [433, 190] width 118 height 8
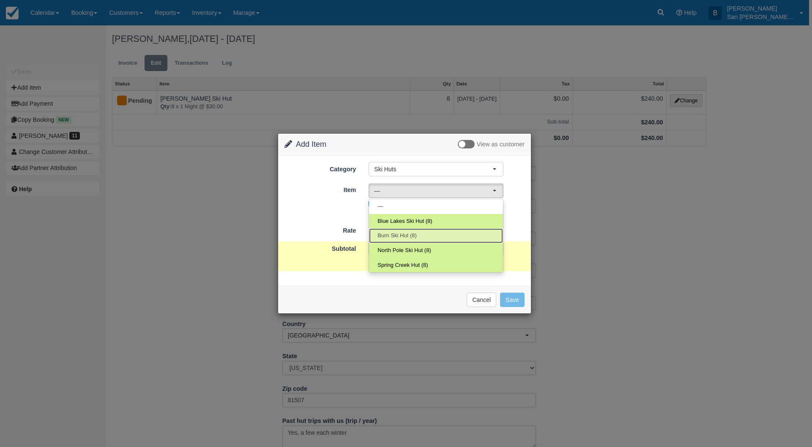
click at [396, 235] on span "Burn Ski Hut (8)" at bounding box center [396, 236] width 39 height 8
select select "7"
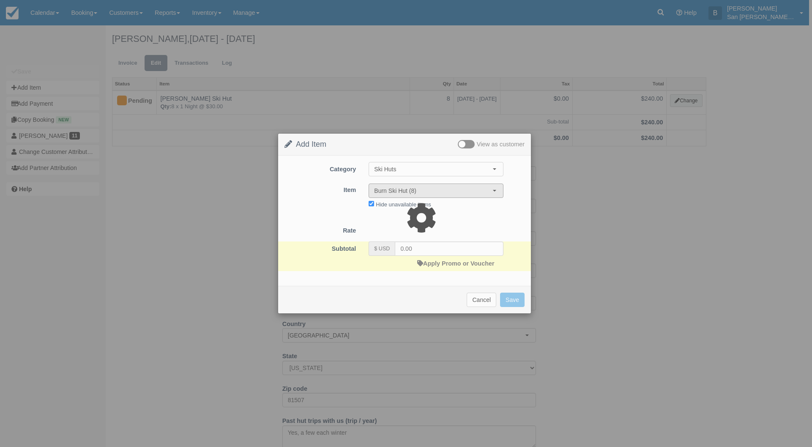
type input "30.00"
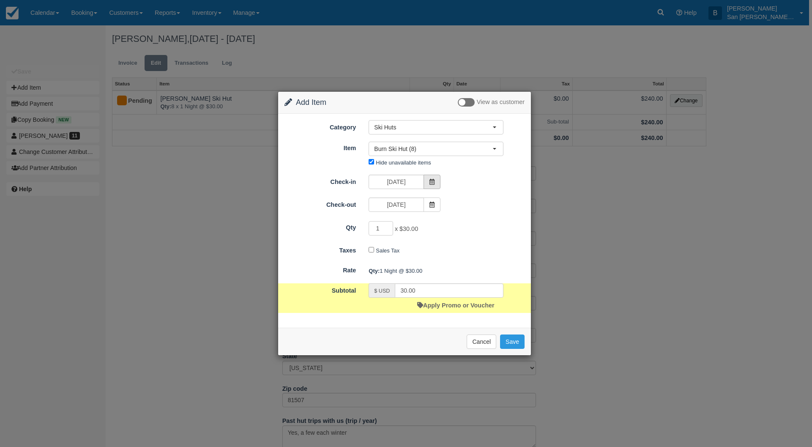
click at [431, 179] on icon at bounding box center [432, 182] width 6 height 6
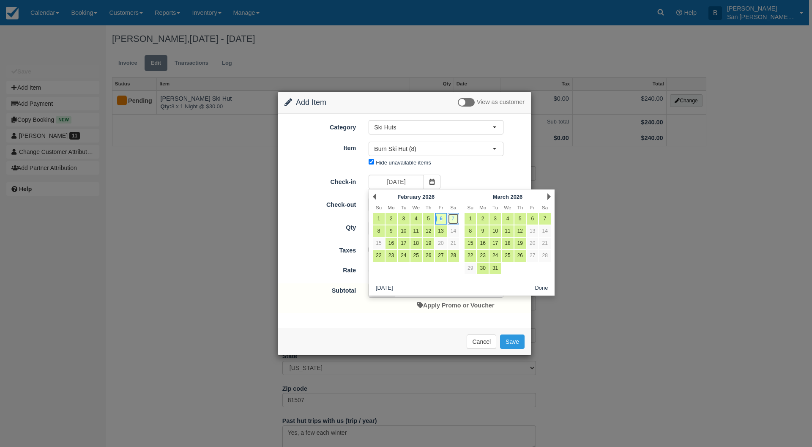
click at [452, 217] on link "7" at bounding box center [453, 218] width 11 height 11
type input "02/07/26"
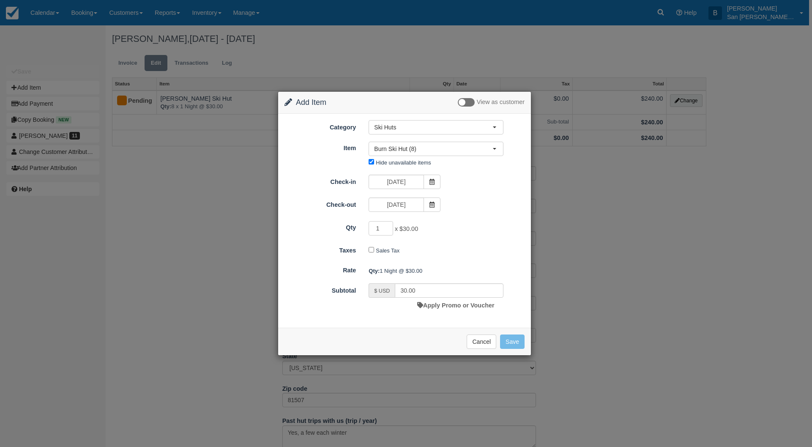
type input "0.00"
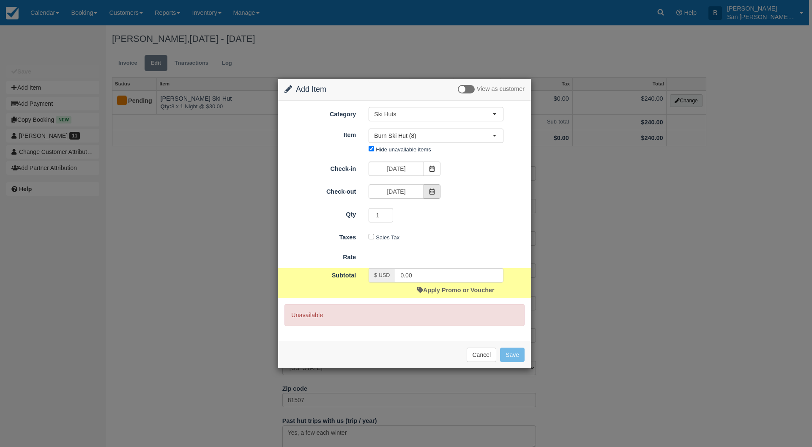
click at [435, 198] on span at bounding box center [432, 191] width 17 height 14
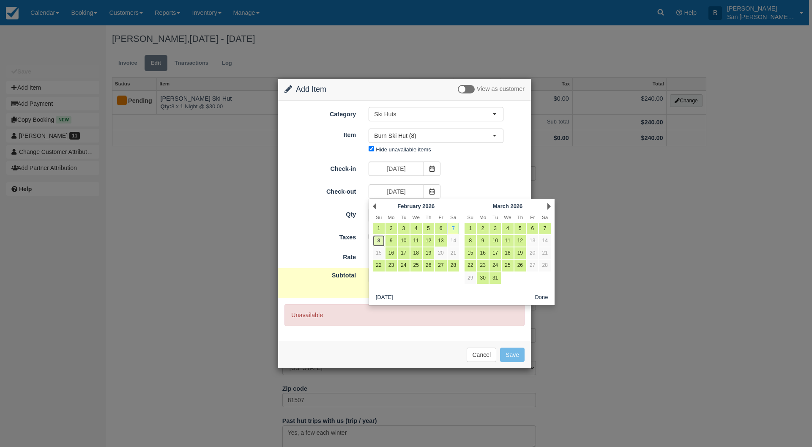
click at [381, 239] on link "8" at bounding box center [378, 240] width 11 height 11
type input "02/08/26"
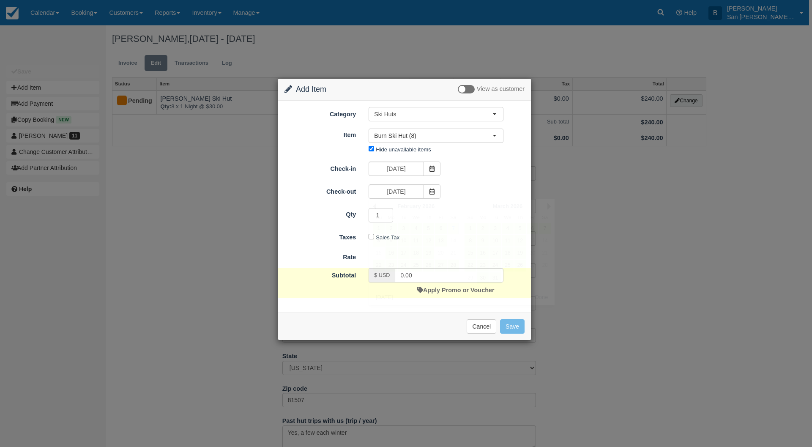
type input "30.00"
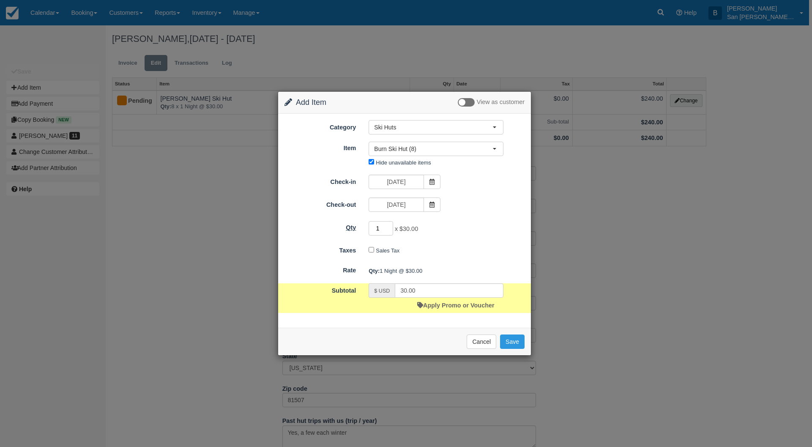
drag, startPoint x: 382, startPoint y: 227, endPoint x: 338, endPoint y: 222, distance: 44.4
click at [338, 222] on div "Qty 1 x $30.00 Required." at bounding box center [404, 228] width 253 height 16
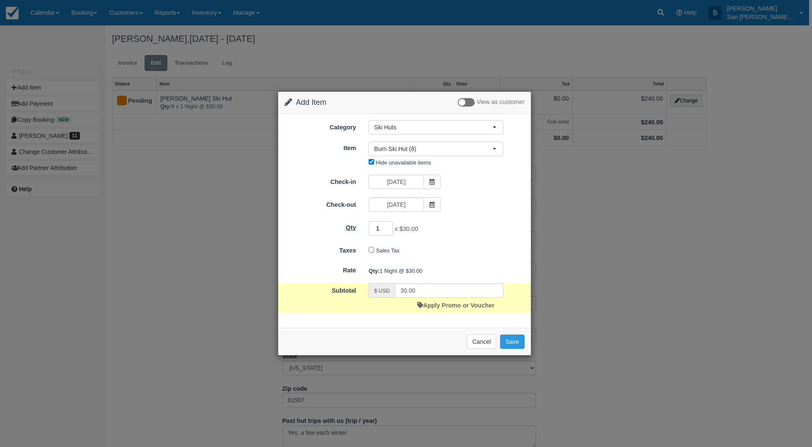
type input "8"
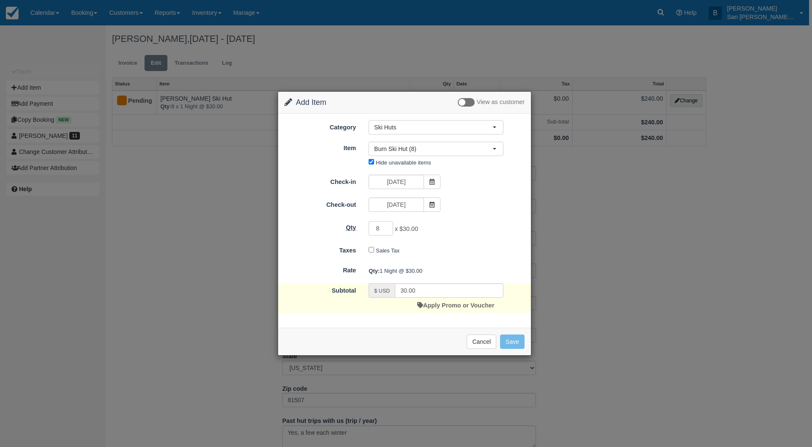
type input "240.00"
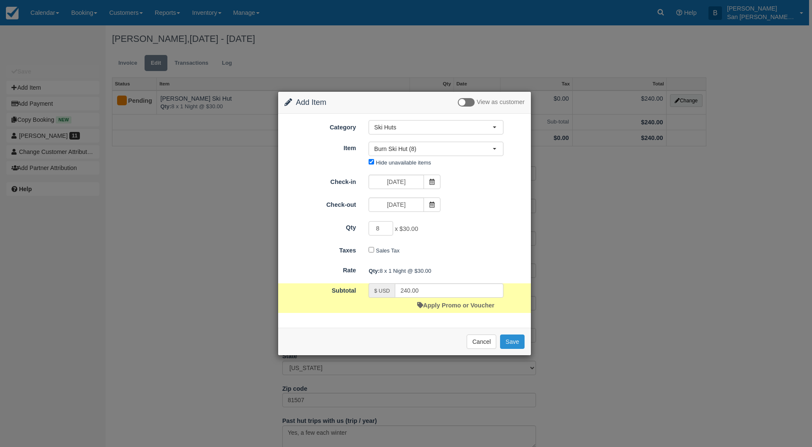
click at [511, 339] on button "Save" at bounding box center [512, 341] width 25 height 14
checkbox input "false"
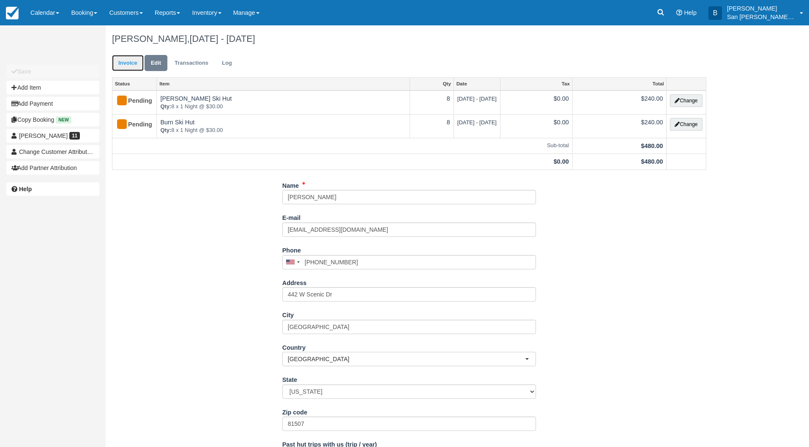
click at [124, 65] on link "Invoice" at bounding box center [128, 63] width 32 height 16
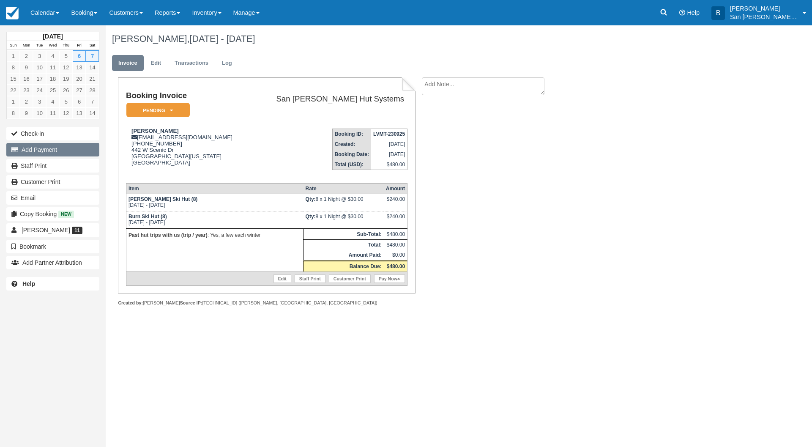
click at [60, 151] on button "Add Payment" at bounding box center [52, 150] width 93 height 14
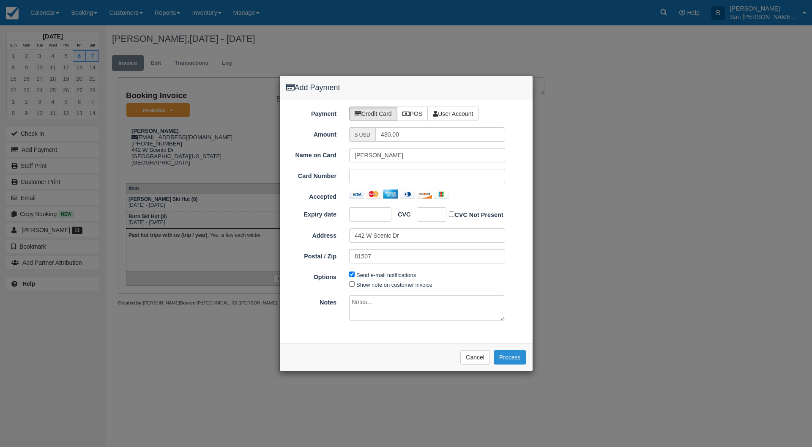
click at [515, 356] on button "Process" at bounding box center [510, 357] width 33 height 14
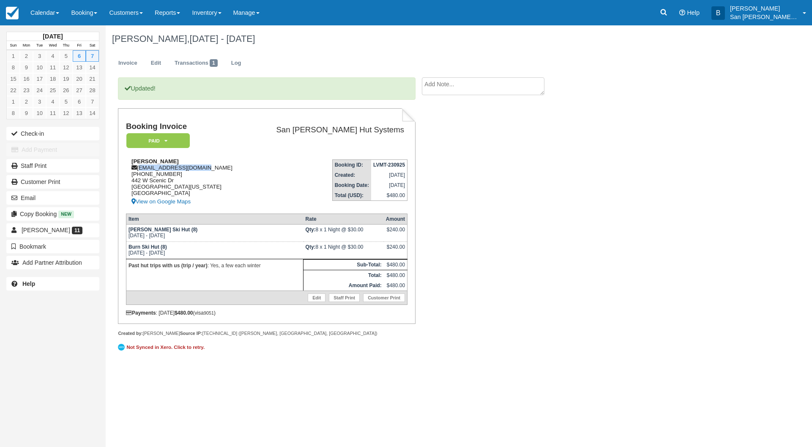
drag, startPoint x: 139, startPoint y: 169, endPoint x: 216, endPoint y: 168, distance: 76.1
click at [216, 168] on div "[PERSON_NAME] [EMAIL_ADDRESS][DOMAIN_NAME] [PHONE_NUMBER] [STREET_ADDRESS][US_S…" at bounding box center [188, 182] width 124 height 49
copy div "[EMAIL_ADDRESS][DOMAIN_NAME]"
click at [37, 163] on link "Staff Print" at bounding box center [52, 166] width 93 height 14
click at [665, 14] on icon at bounding box center [663, 12] width 8 height 8
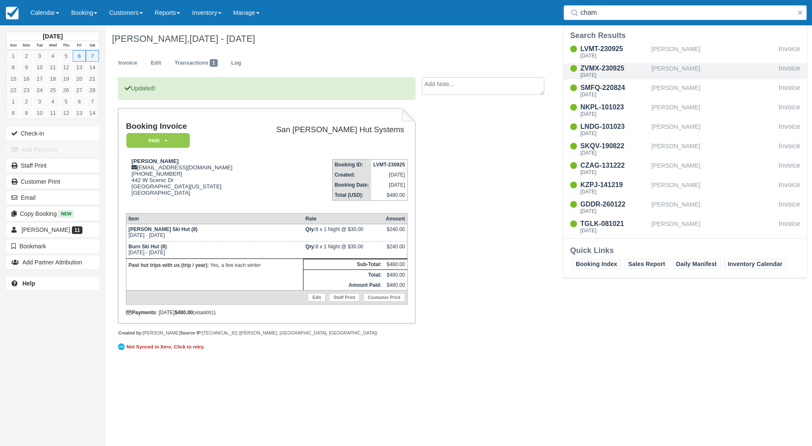
type input "cham"
click at [607, 75] on div "[DATE]" at bounding box center [614, 75] width 68 height 5
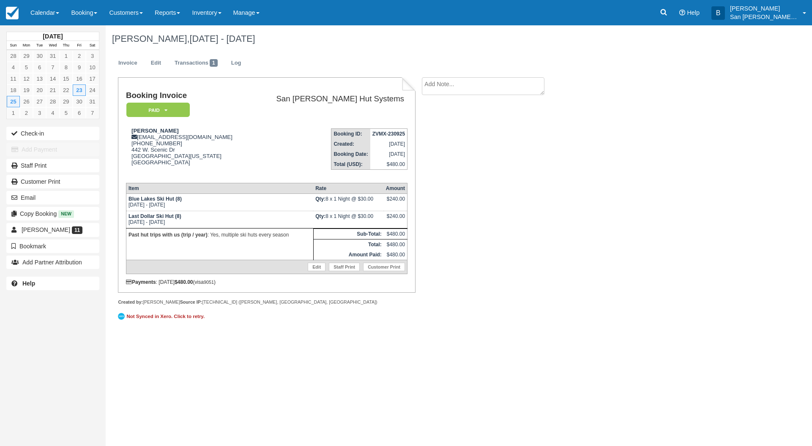
click at [450, 85] on textarea at bounding box center [483, 86] width 123 height 18
type textarea "m"
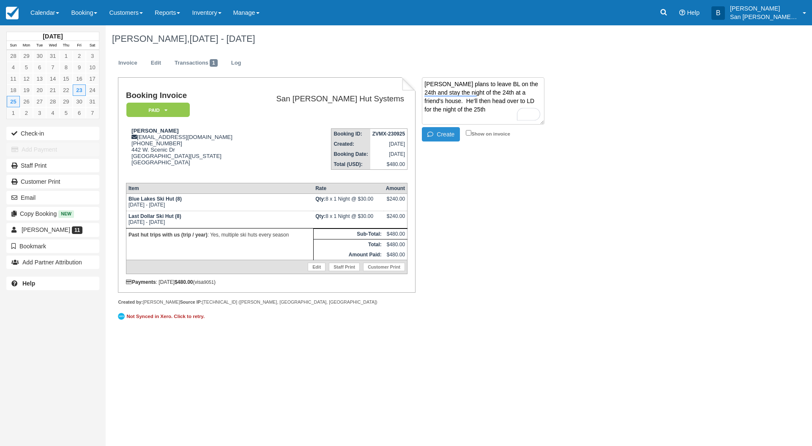
type textarea "Mark plans to leave BL on the 24th and stay the night of the 24th at a friend's…"
click at [446, 132] on button "Create" at bounding box center [441, 134] width 38 height 14
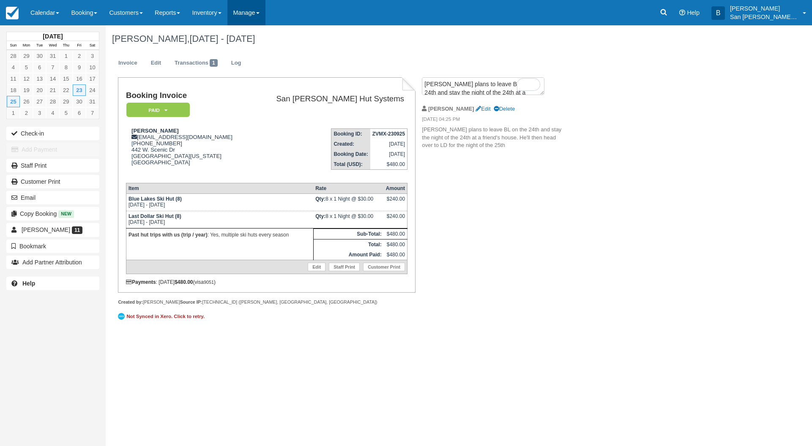
click at [245, 10] on link "Manage" at bounding box center [246, 12] width 38 height 25
click at [252, 38] on link "Notifications" at bounding box center [261, 36] width 67 height 18
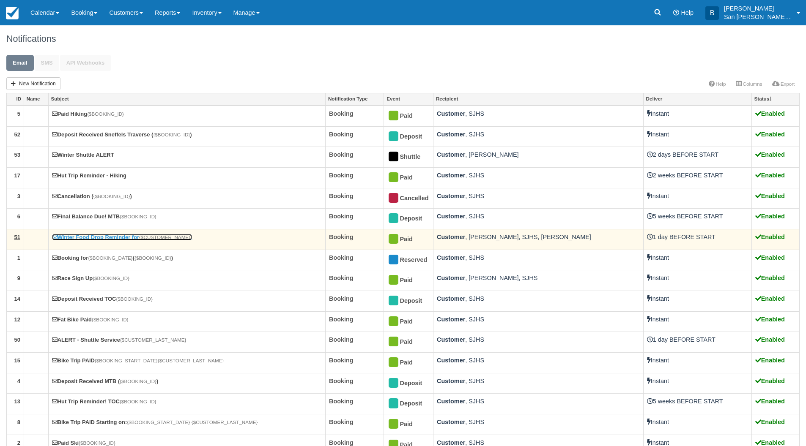
click at [99, 236] on link "Winter Food Drop Reminder for {$CUSTOMER_NAME} !" at bounding box center [122, 237] width 140 height 6
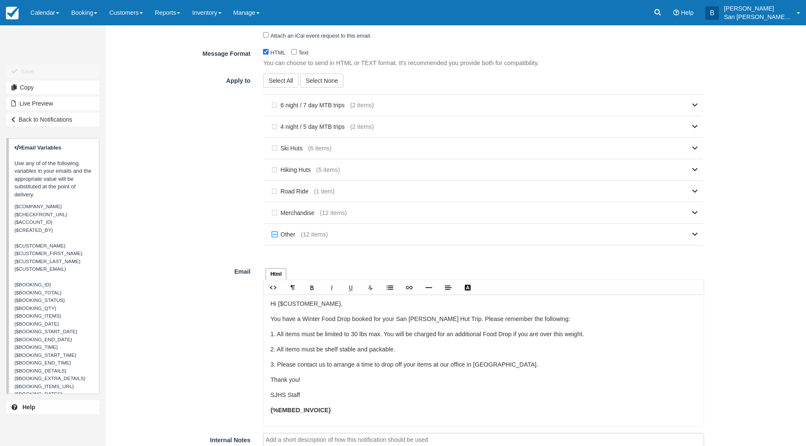
scroll to position [423, 0]
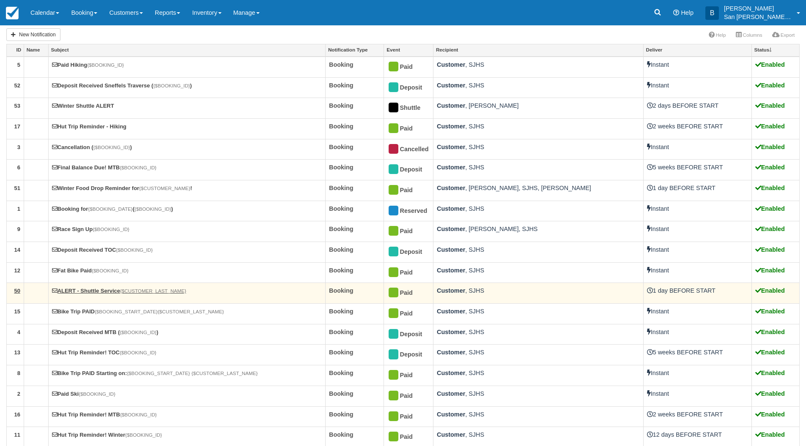
scroll to position [59, 0]
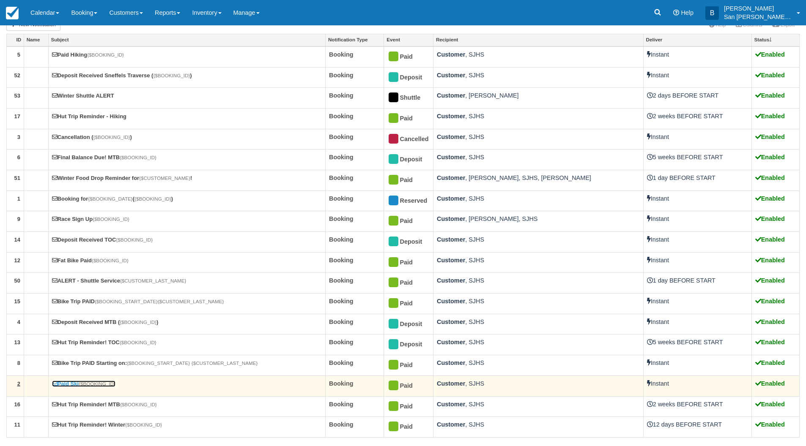
click at [72, 385] on link "Paid Ski {$BOOKING_ID}" at bounding box center [83, 384] width 63 height 6
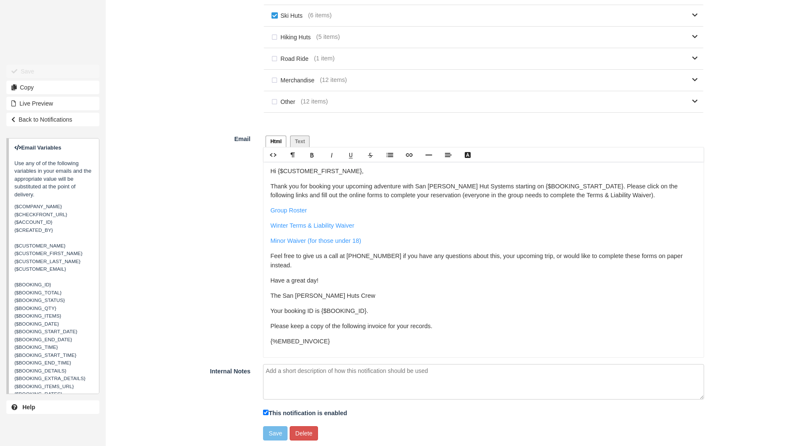
scroll to position [448, 0]
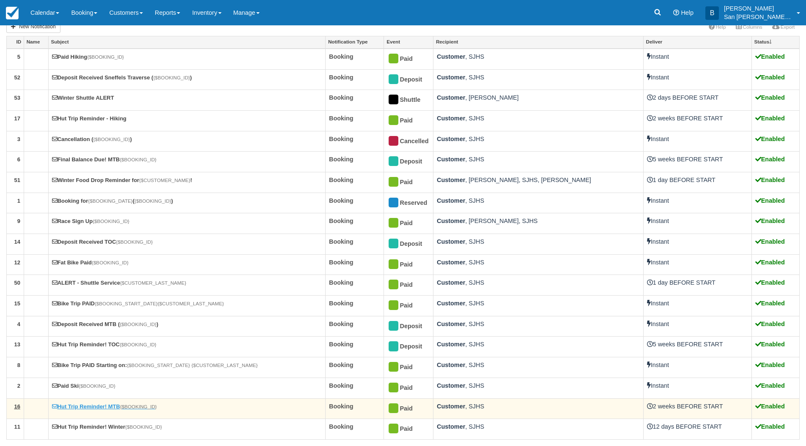
scroll to position [59, 0]
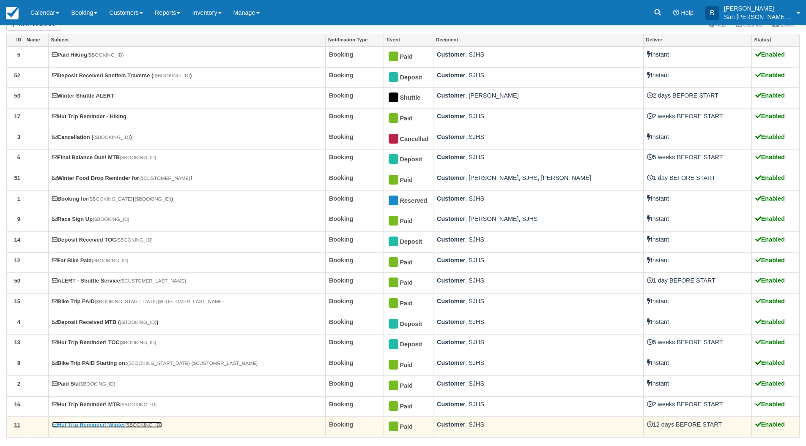
click at [104, 427] on link "Hut Trip Reminder! Winter {$BOOKING_ID}" at bounding box center [107, 425] width 110 height 6
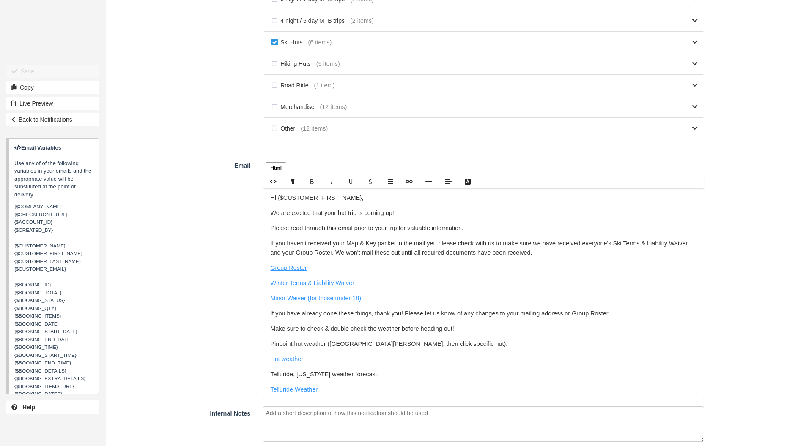
scroll to position [465, 0]
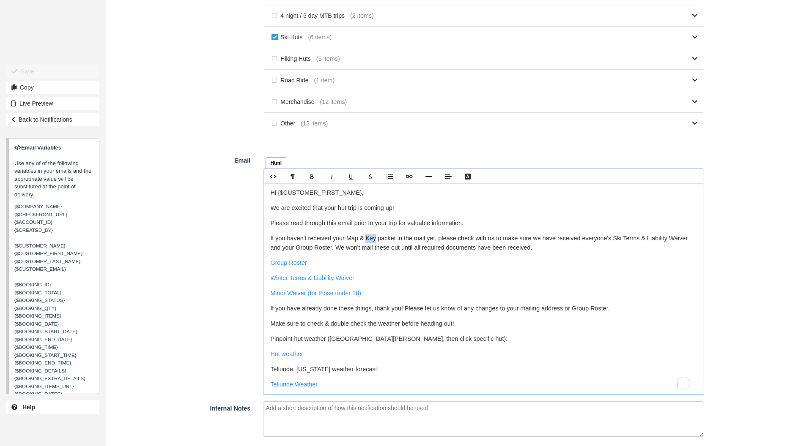
drag, startPoint x: 368, startPoint y: 241, endPoint x: 377, endPoint y: 240, distance: 8.9
click at [377, 240] on p "If you haven't received your Map & Key packet in the mail yet, please check wit…" at bounding box center [483, 243] width 426 height 18
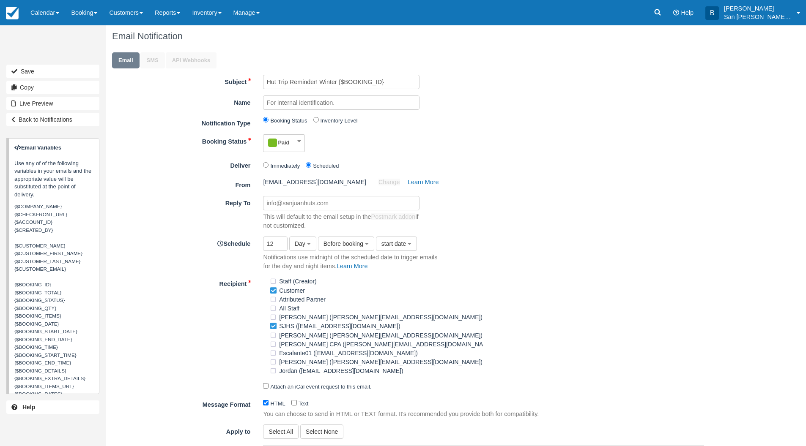
scroll to position [0, 0]
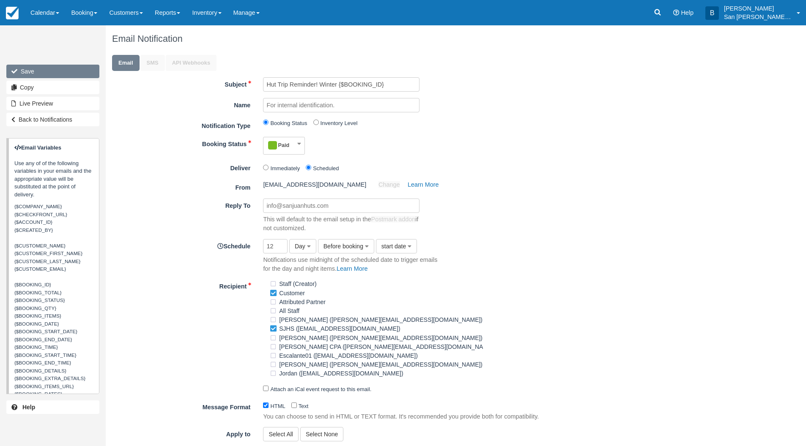
click at [28, 68] on button "Save" at bounding box center [52, 72] width 93 height 14
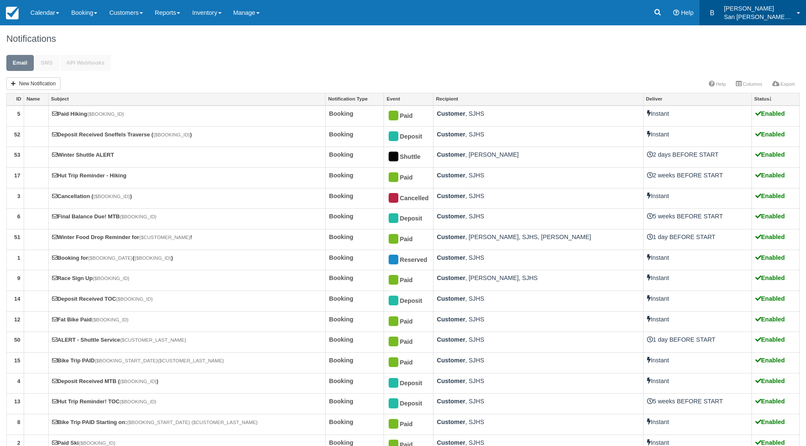
click at [754, 14] on p "San [PERSON_NAME] Hut Systems" at bounding box center [758, 17] width 68 height 8
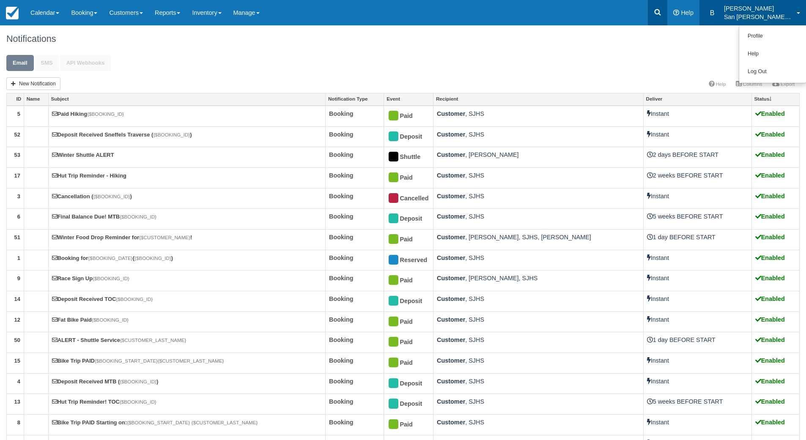
click at [661, 10] on icon at bounding box center [657, 12] width 6 height 6
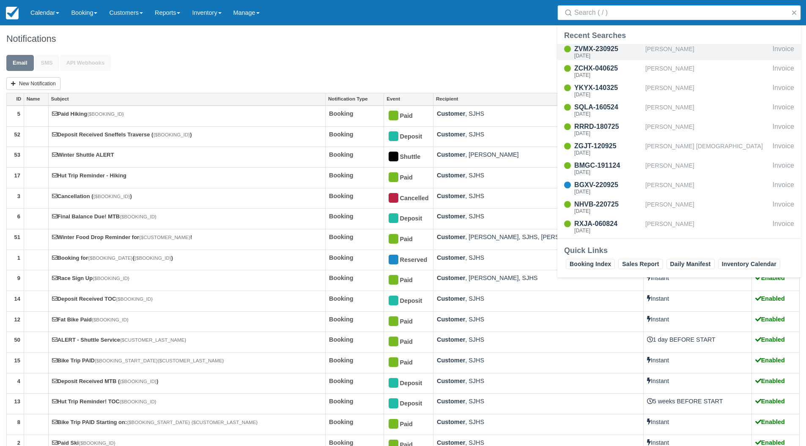
click at [653, 49] on div "Mark Chamberlain" at bounding box center [707, 52] width 124 height 16
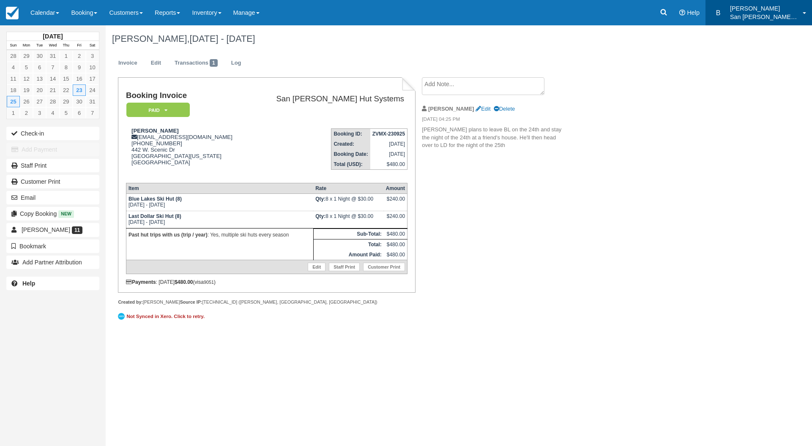
click at [744, 17] on p "San [PERSON_NAME] Hut Systems" at bounding box center [764, 17] width 68 height 8
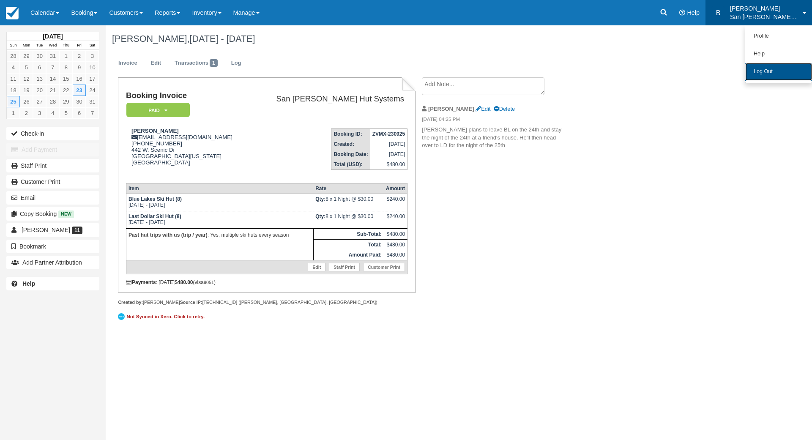
click at [752, 72] on link "Log Out" at bounding box center [778, 72] width 67 height 18
